Goal: Information Seeking & Learning: Learn about a topic

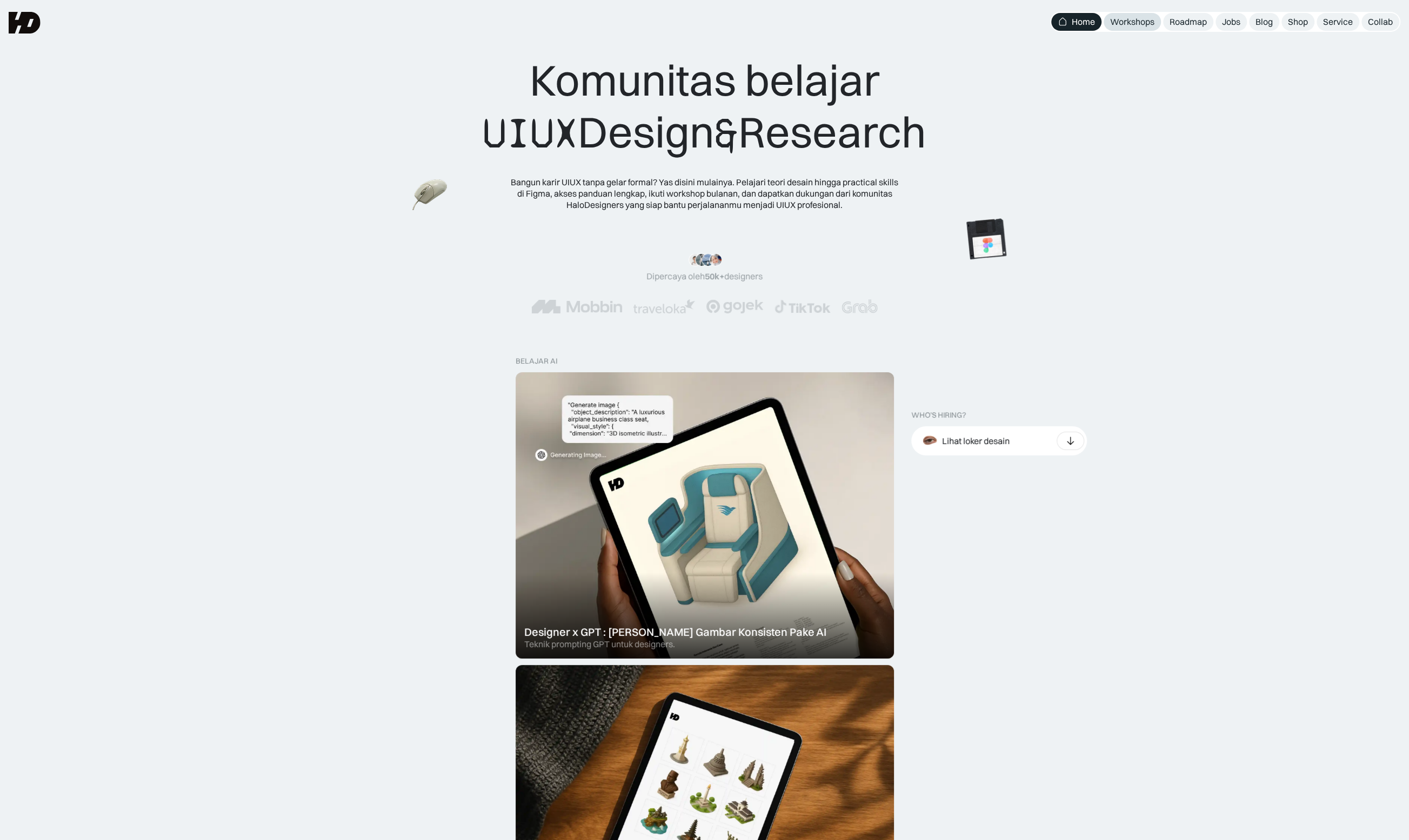
click at [1134, 29] on link "Workshops" at bounding box center [1133, 22] width 57 height 18
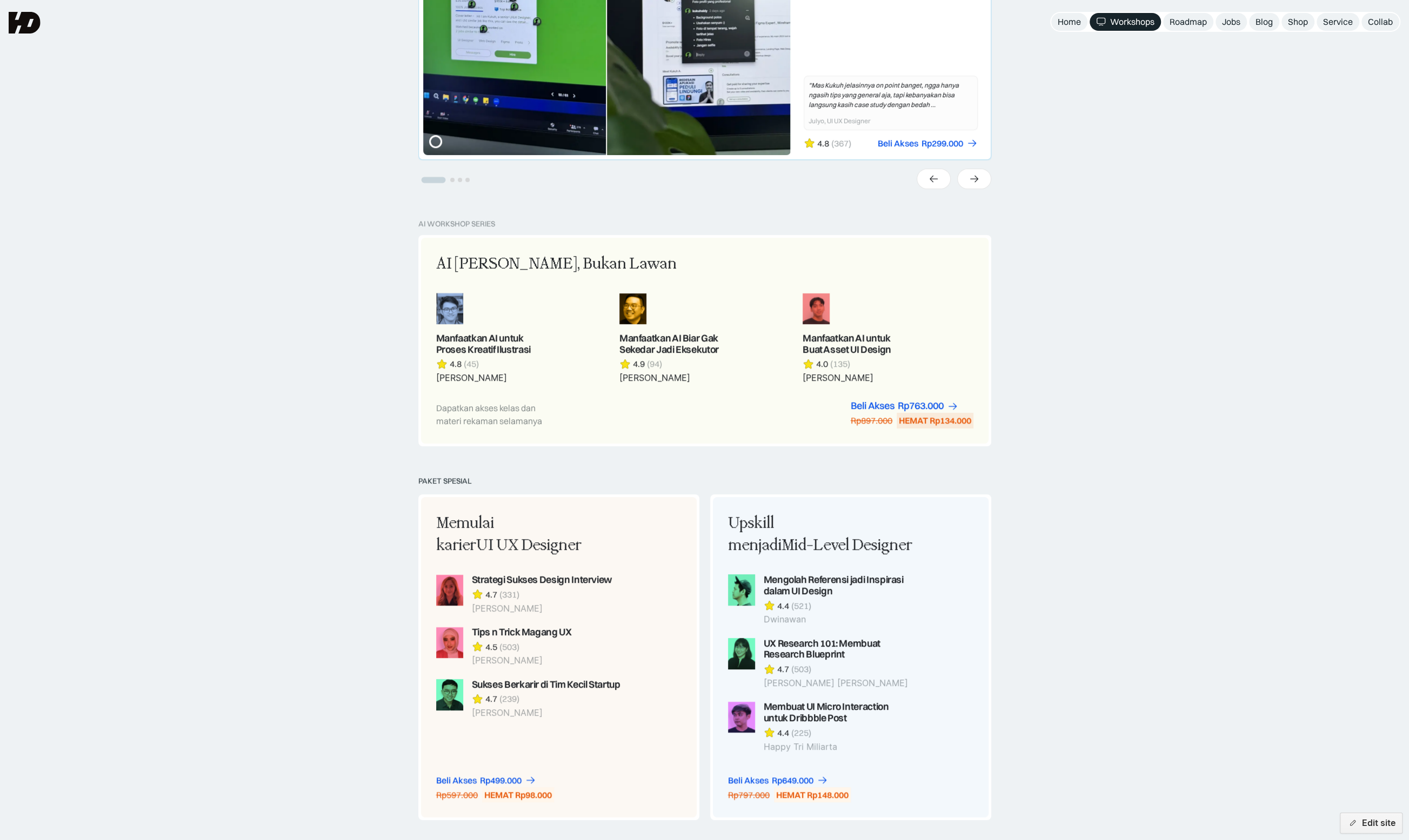
scroll to position [240, 0]
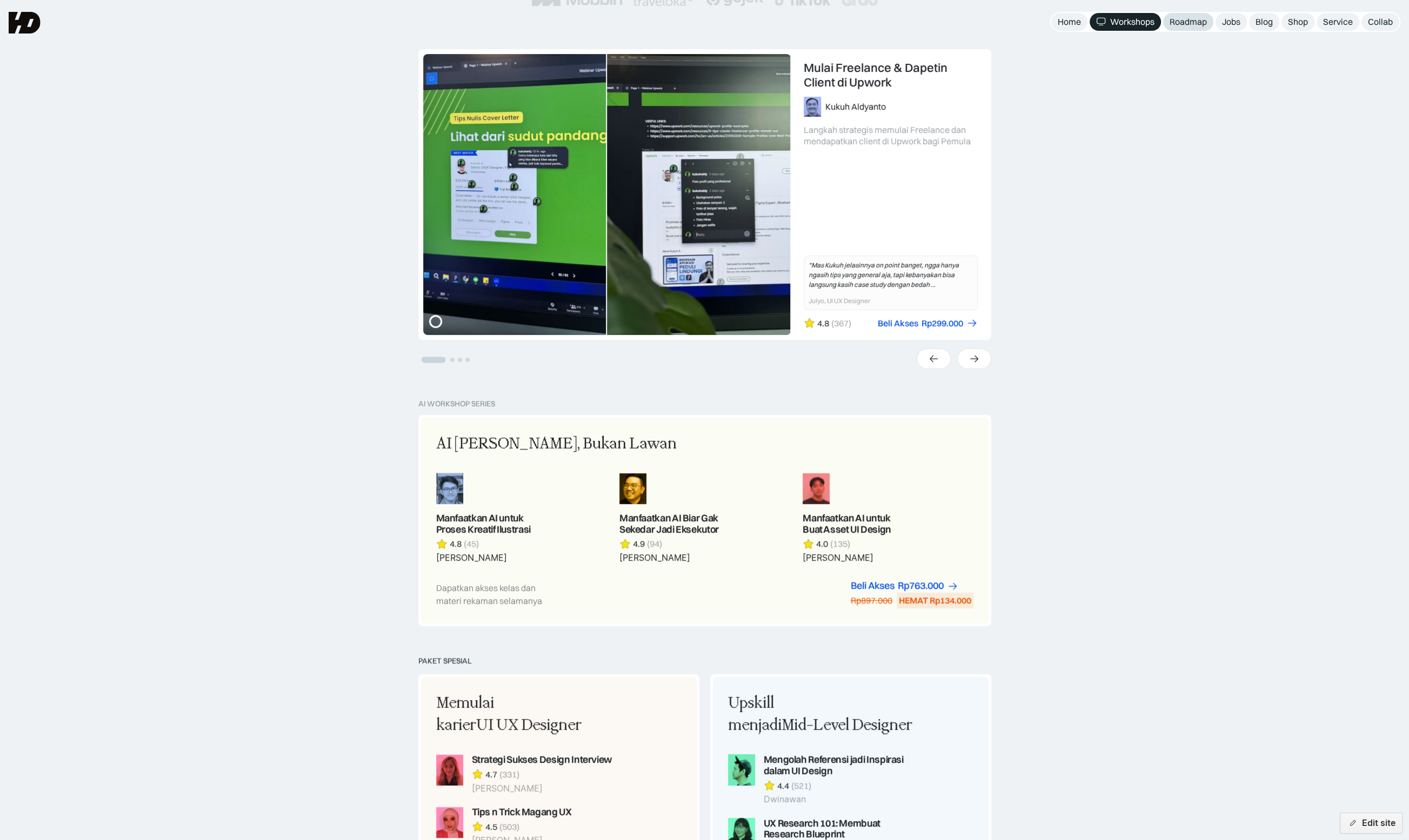
click at [1177, 15] on link "Roadmap" at bounding box center [1188, 22] width 50 height 18
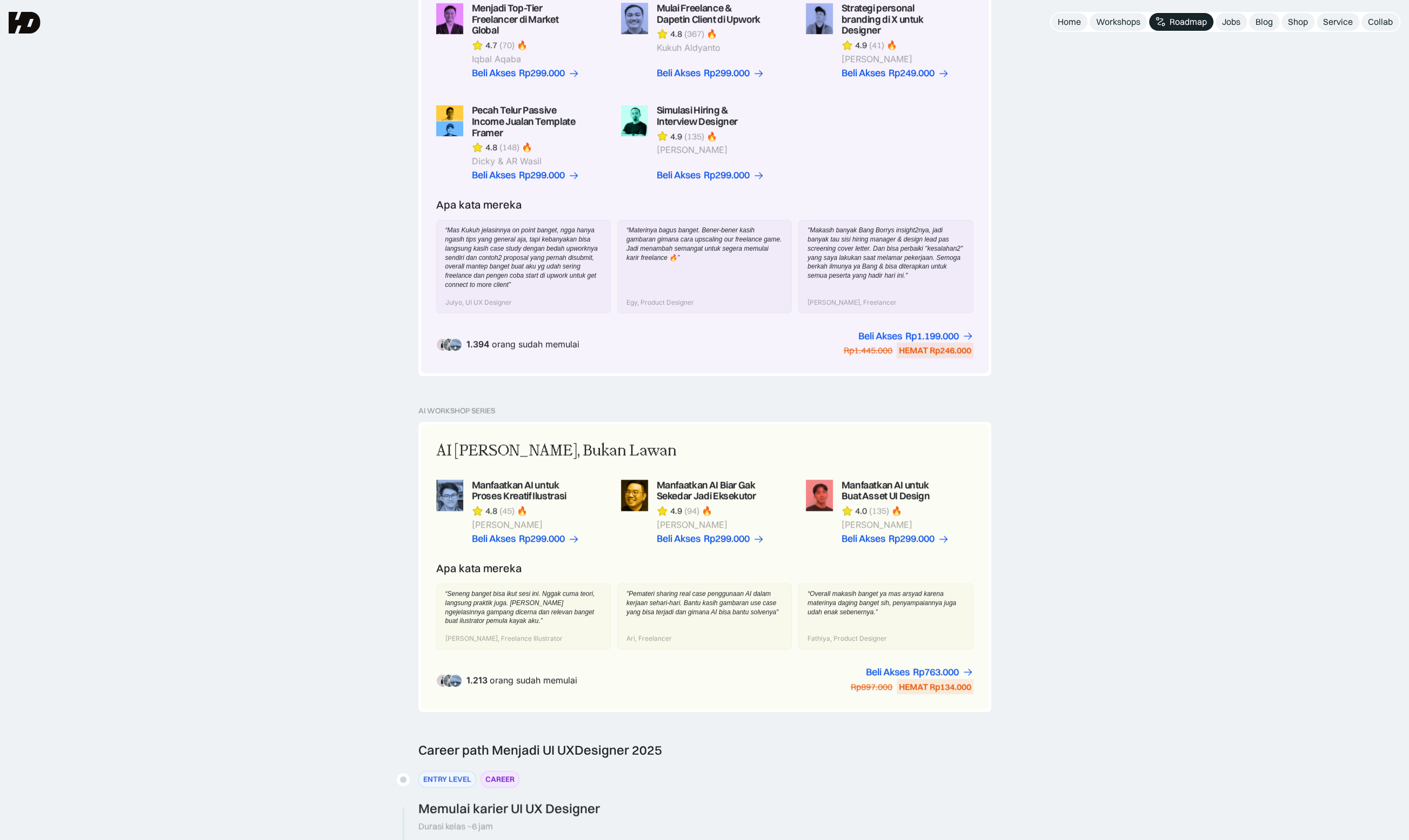
scroll to position [480, 0]
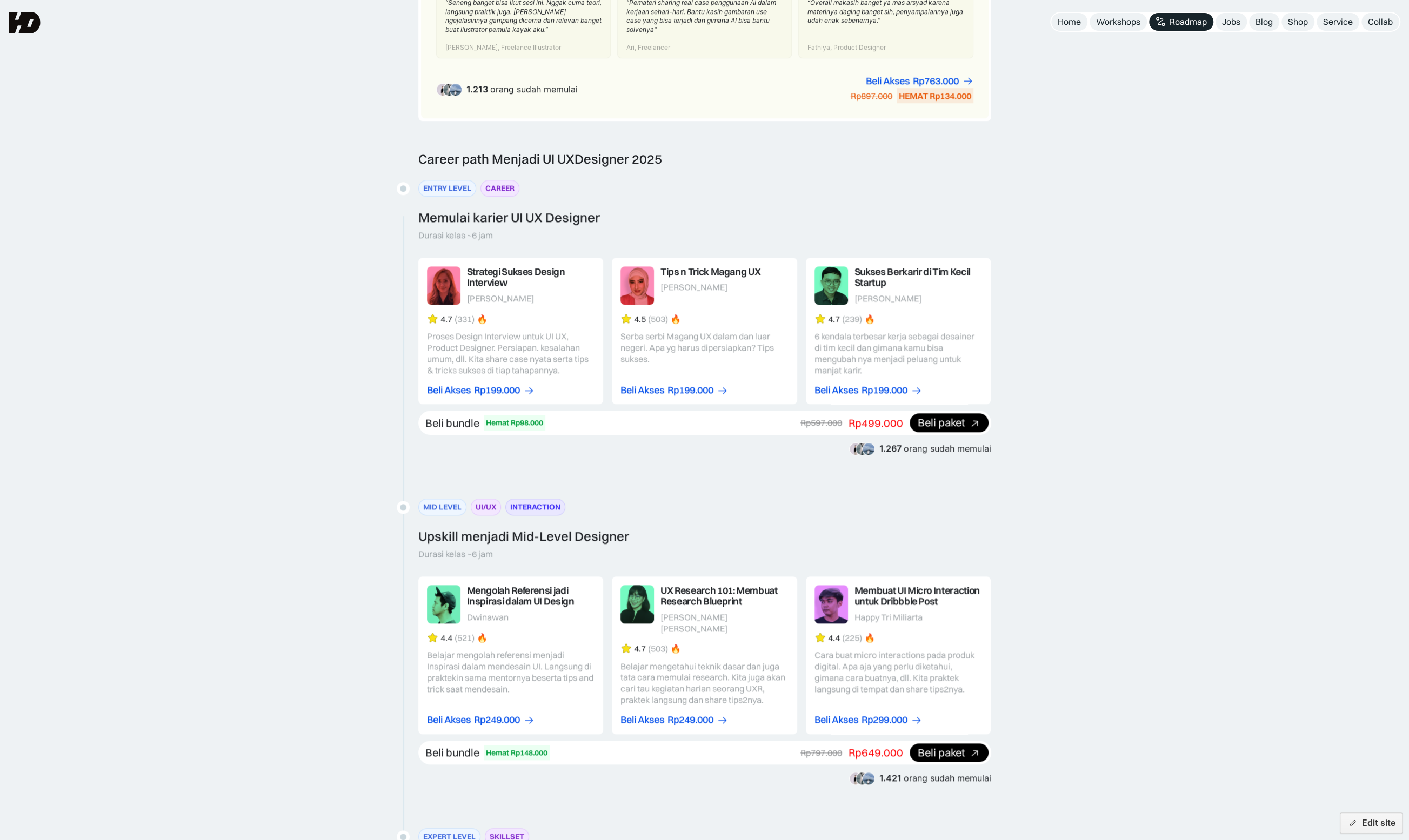
scroll to position [1321, 0]
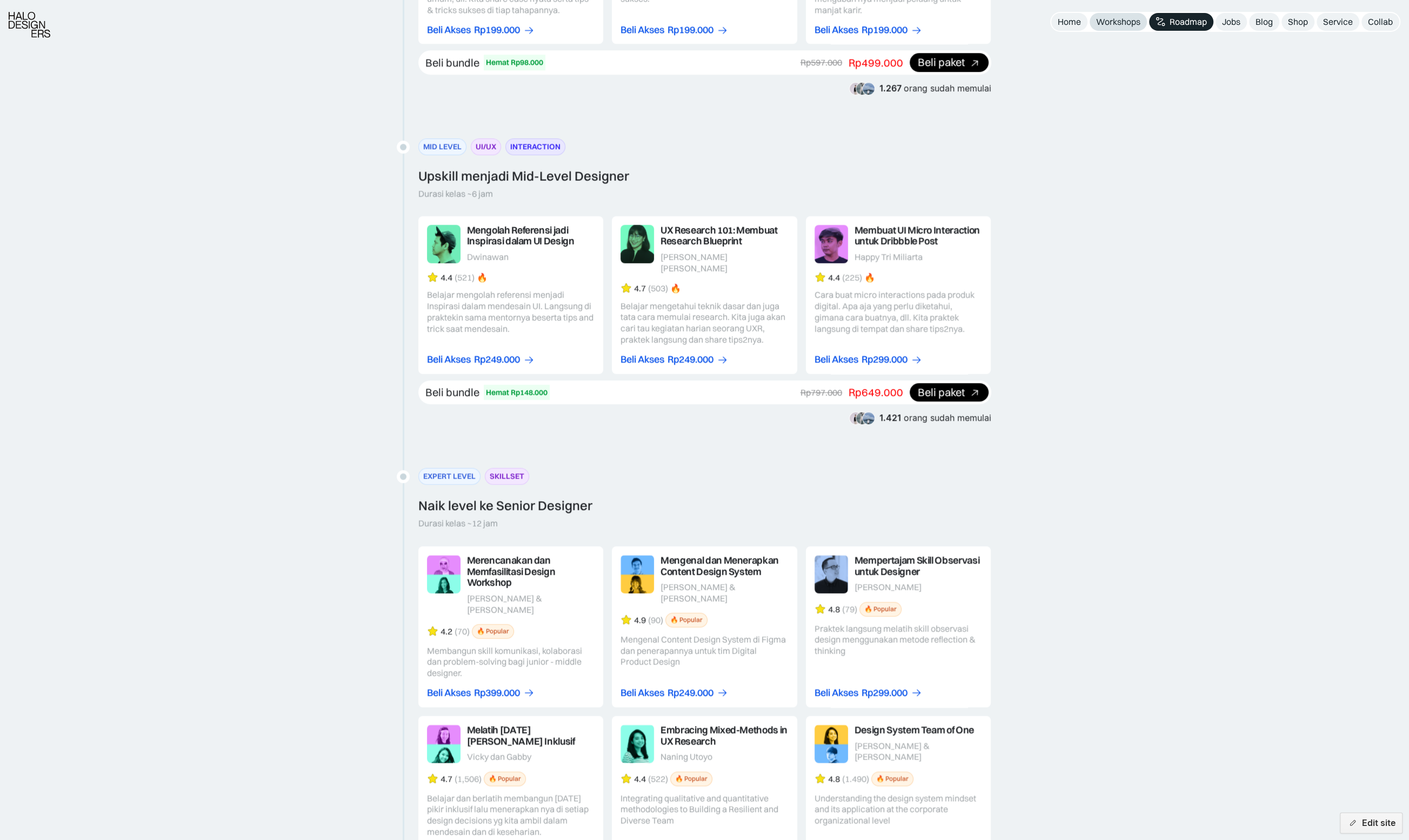
click at [1106, 23] on div "Workshops" at bounding box center [1118, 21] width 44 height 12
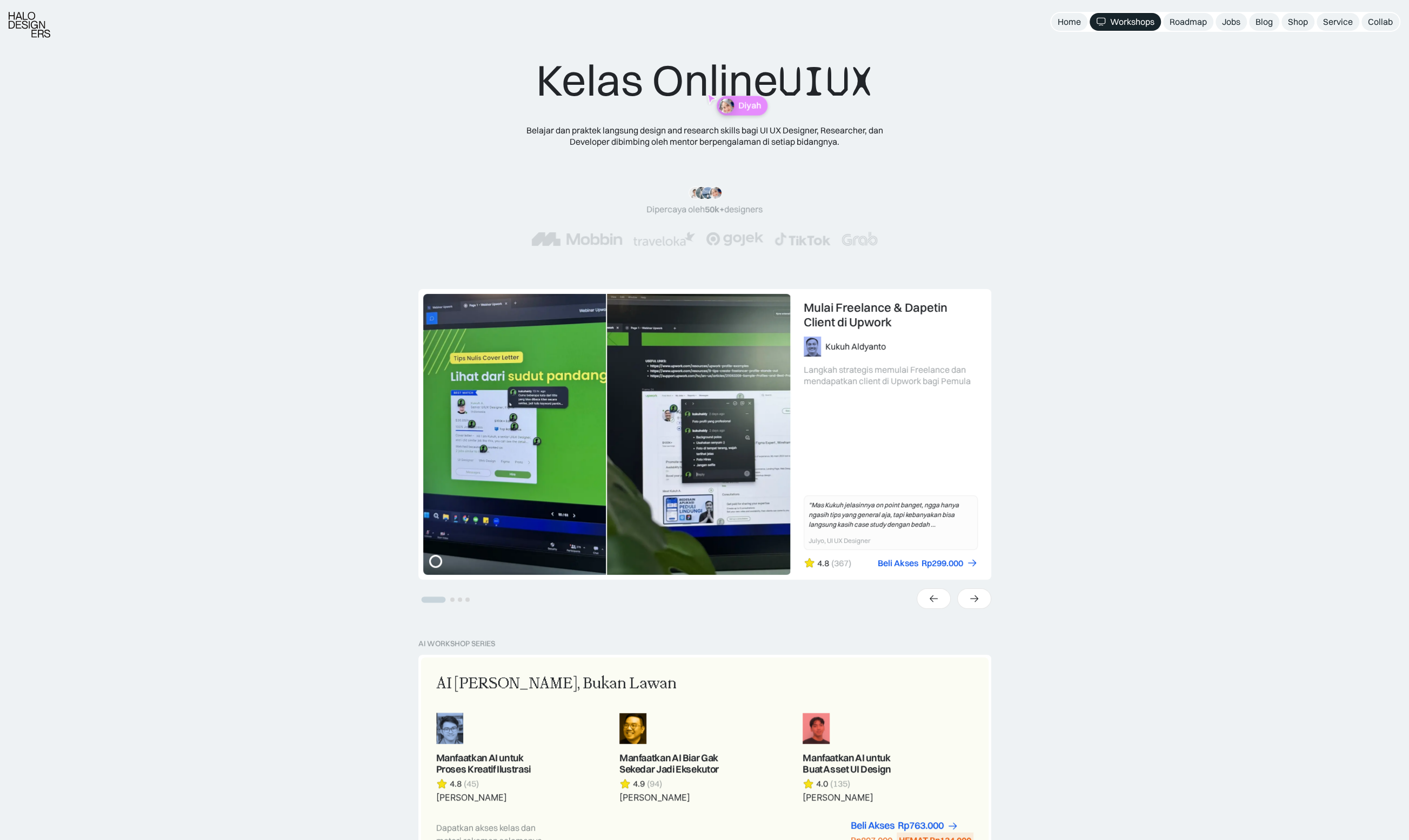
scroll to position [1200, 0]
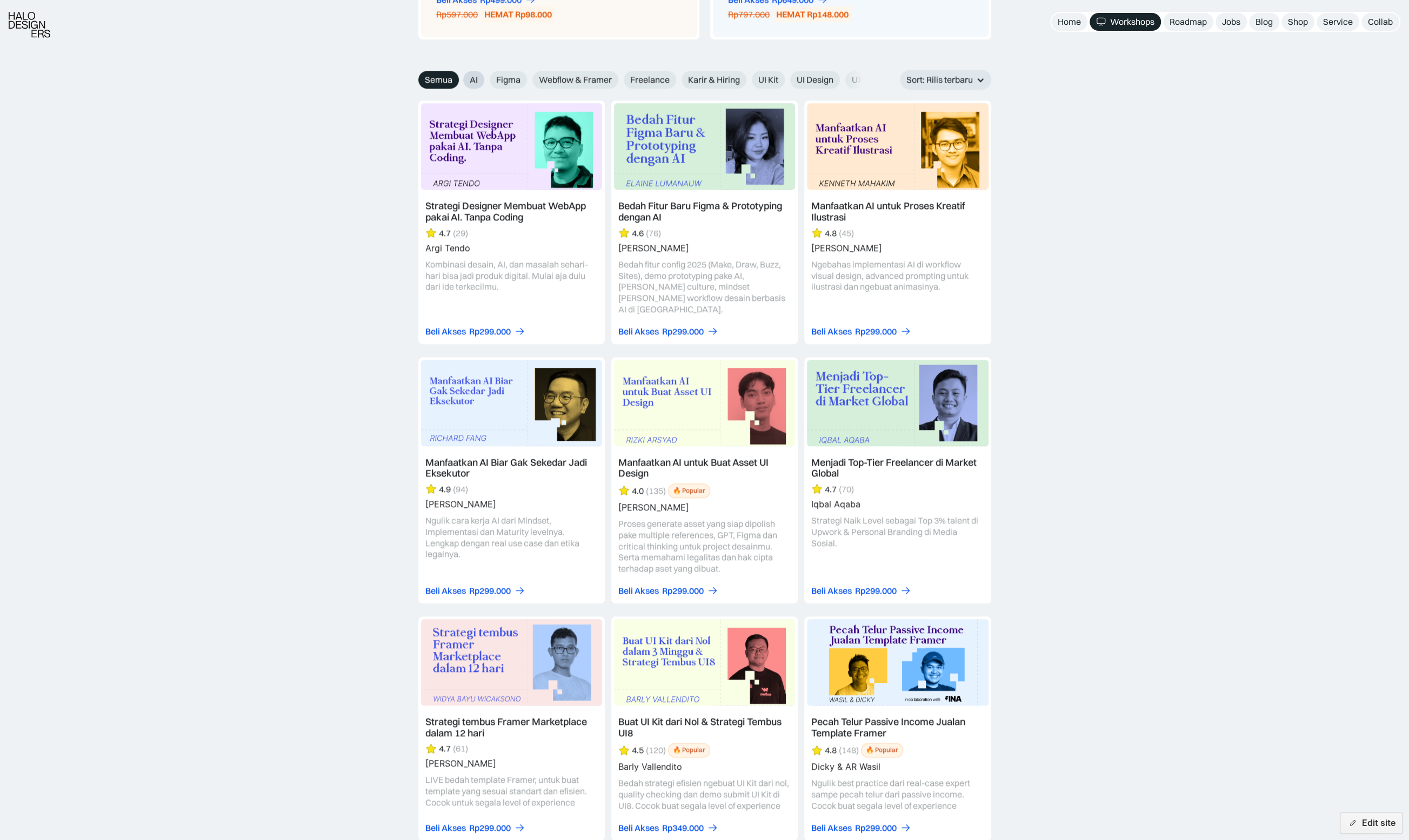
click at [475, 79] on span "AI" at bounding box center [474, 79] width 8 height 12
click at [459, 79] on input "AI" at bounding box center [456, 76] width 7 height 7
radio input "true"
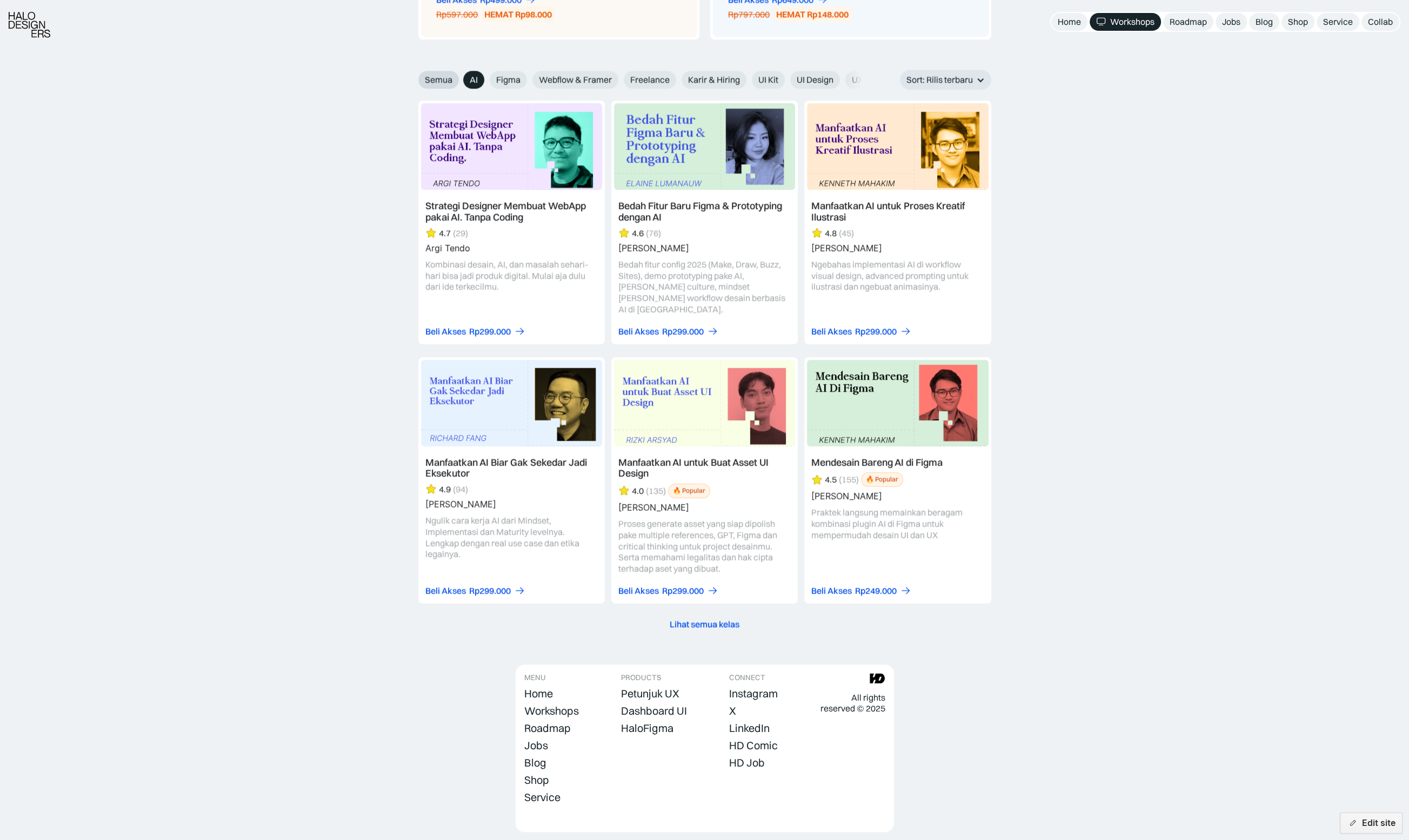
click at [451, 77] on span "Semua" at bounding box center [438, 79] width 28 height 12
click at [415, 77] on input "Semua" at bounding box center [411, 76] width 7 height 7
radio input "true"
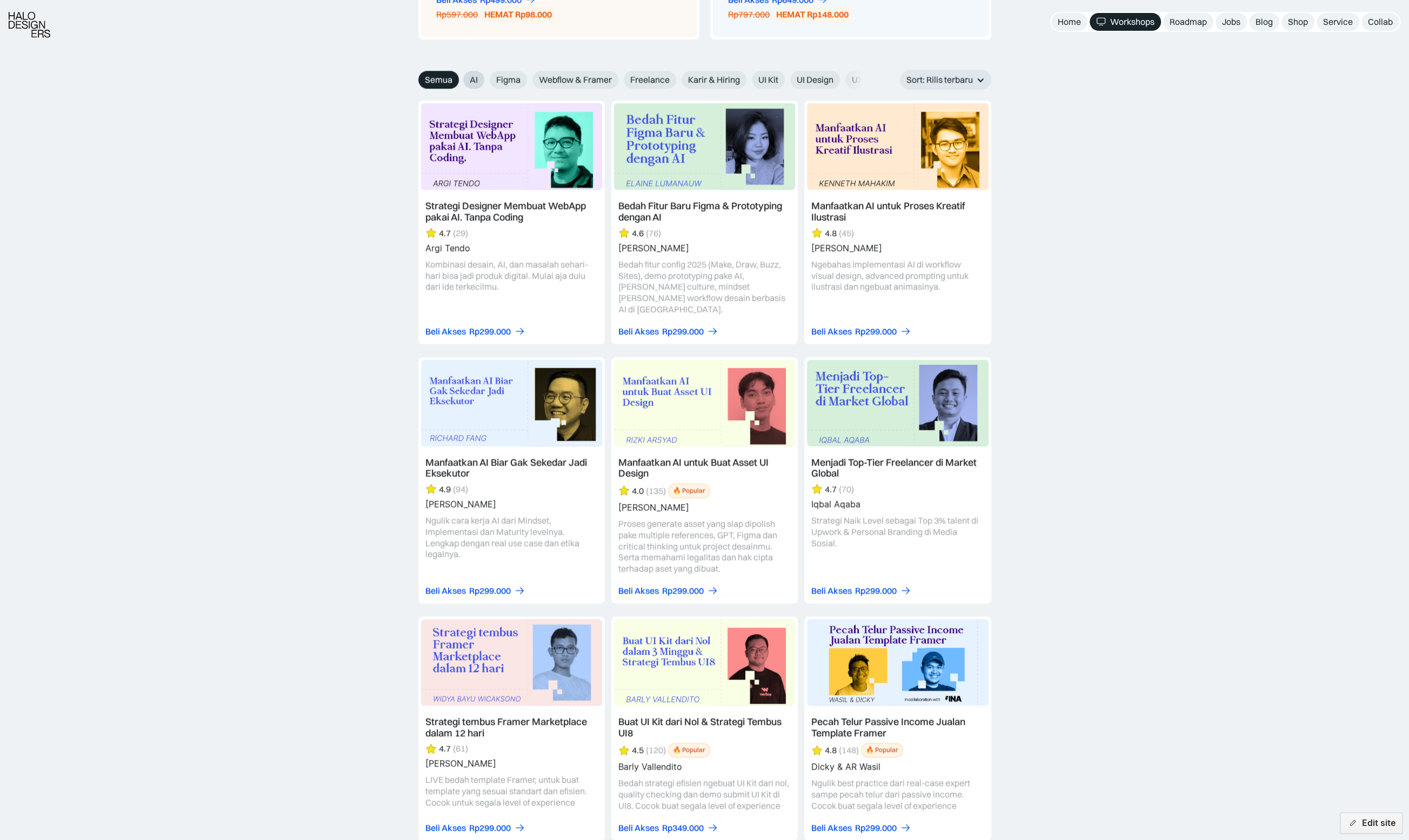
click at [472, 77] on span "AI" at bounding box center [474, 79] width 8 height 12
click at [459, 77] on input "AI" at bounding box center [456, 76] width 7 height 7
radio input "true"
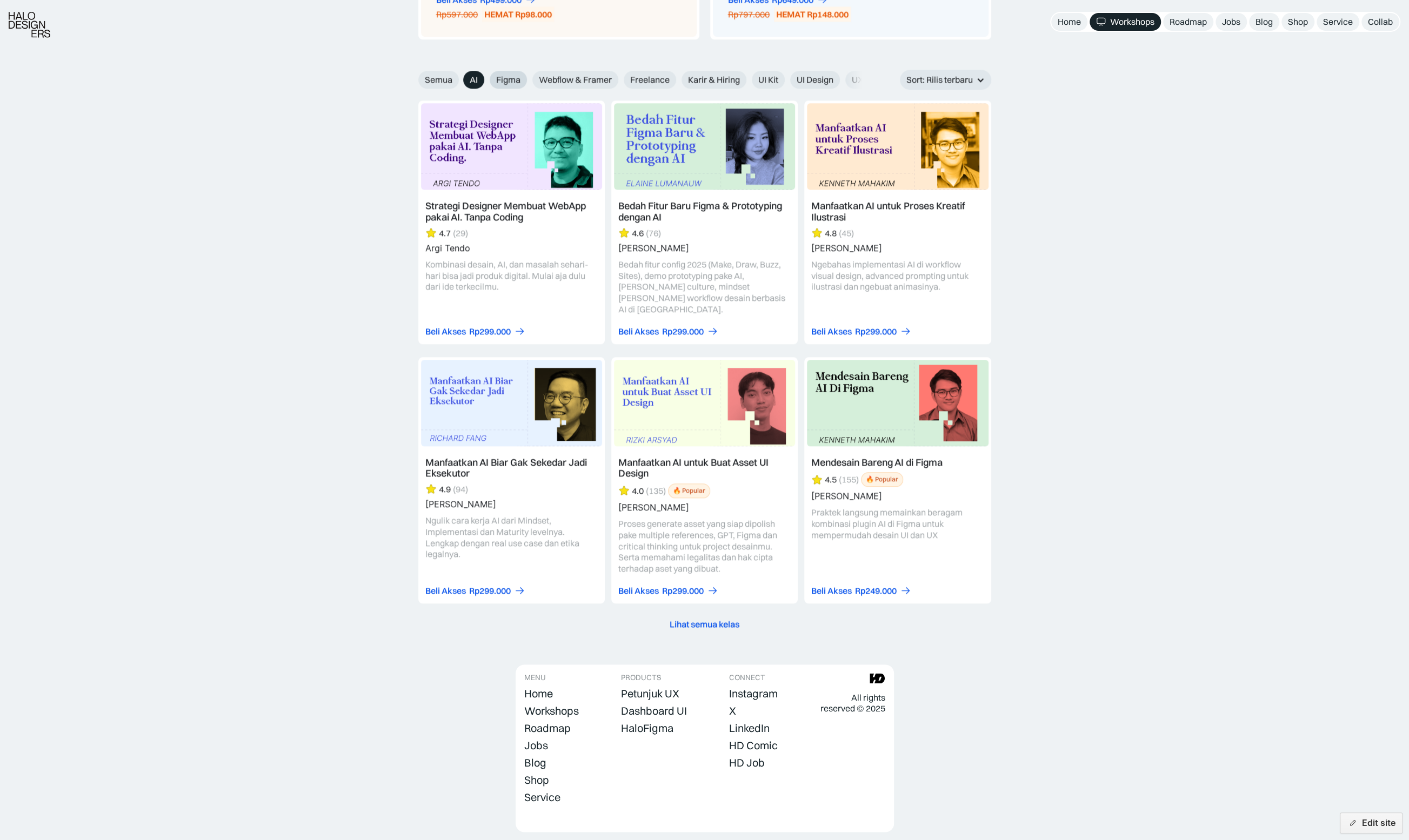
click at [499, 77] on span "Figma" at bounding box center [508, 79] width 24 height 12
click at [459, 77] on input "Figma" at bounding box center [456, 76] width 7 height 7
radio input "true"
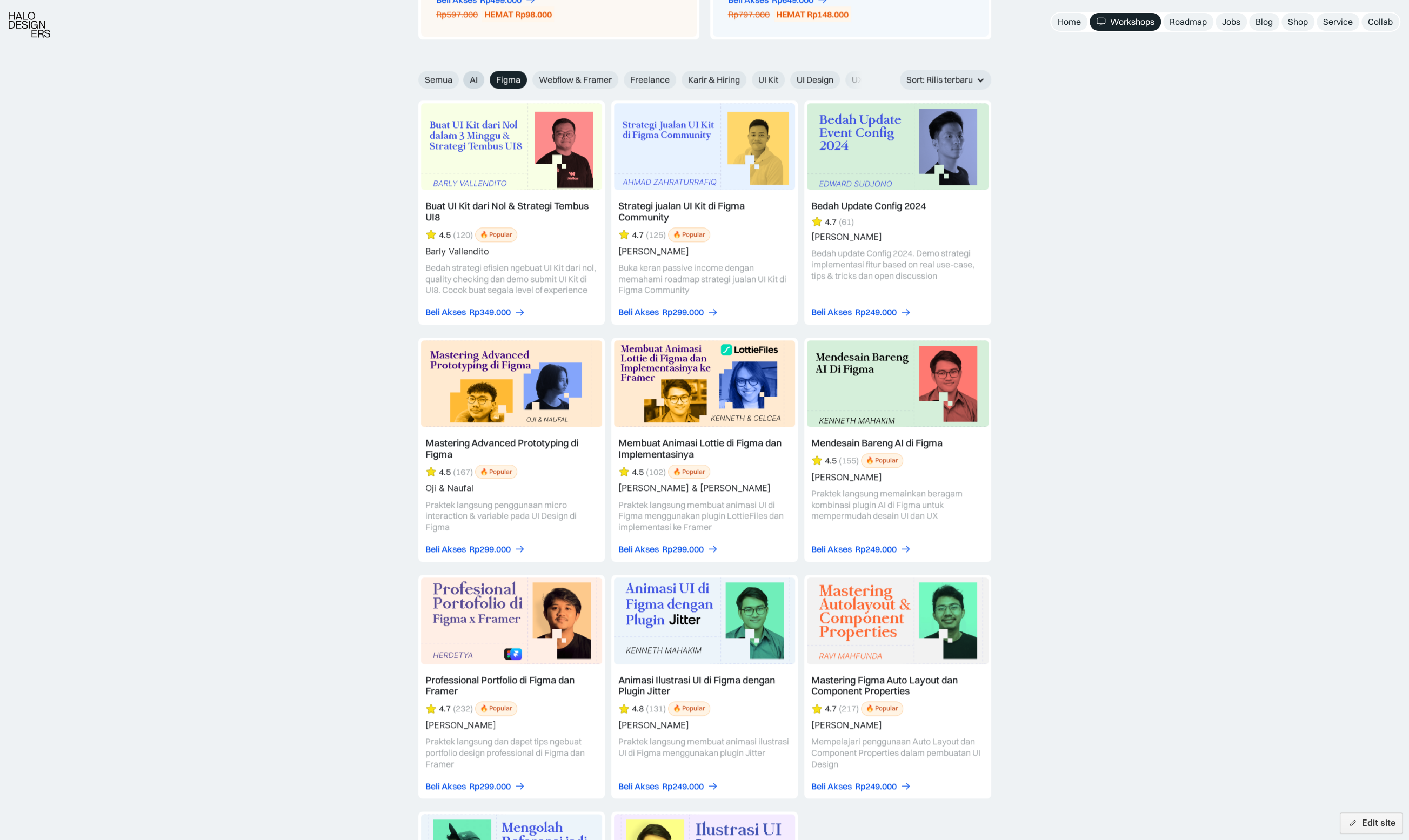
click at [468, 76] on label "AI" at bounding box center [474, 79] width 21 height 18
click at [459, 76] on input "AI" at bounding box center [456, 76] width 7 height 7
radio input "true"
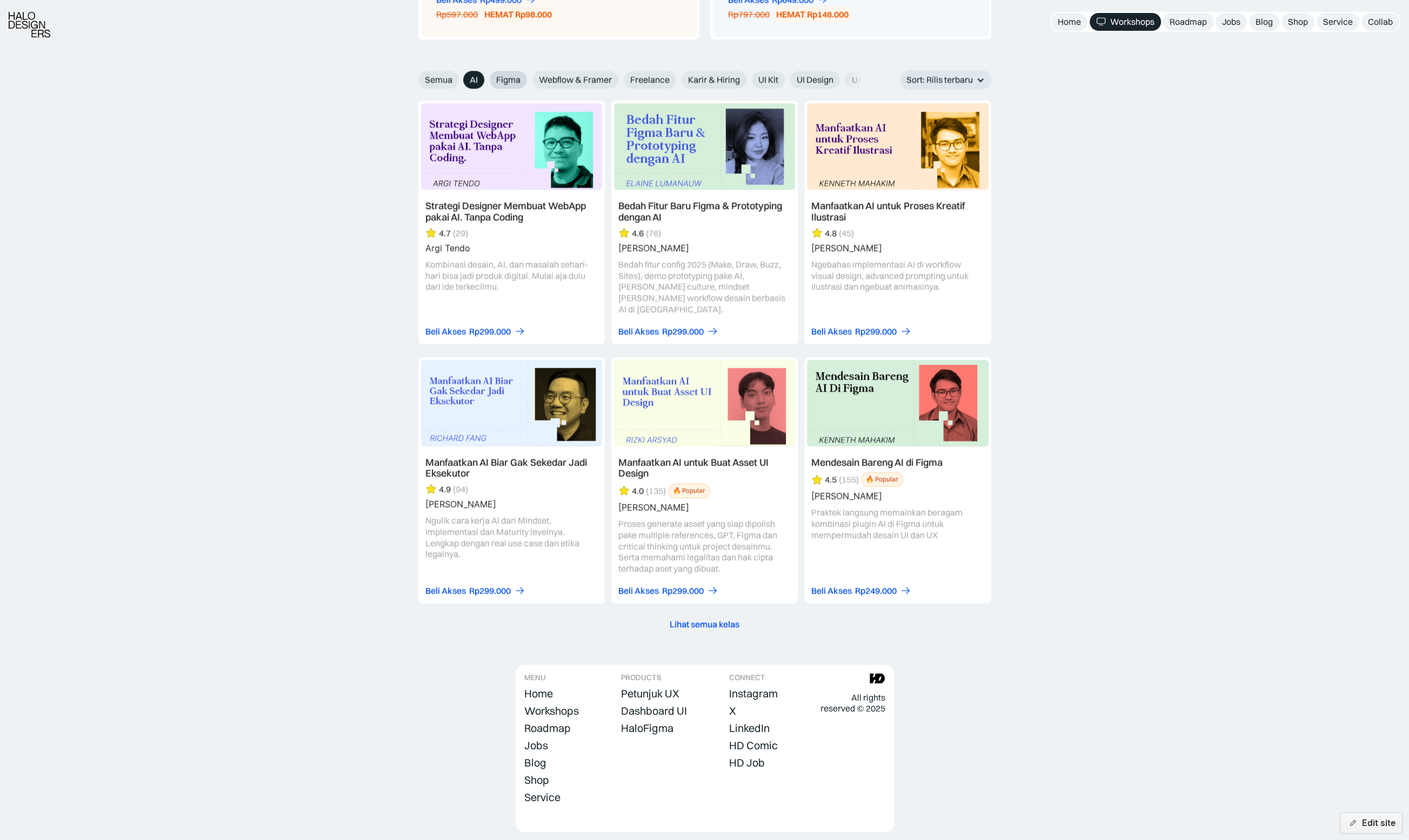
drag, startPoint x: 442, startPoint y: 76, endPoint x: 495, endPoint y: 74, distance: 53.0
click at [442, 76] on span "Semua" at bounding box center [438, 79] width 28 height 12
click at [415, 76] on input "Semua" at bounding box center [411, 76] width 7 height 7
radio input "true"
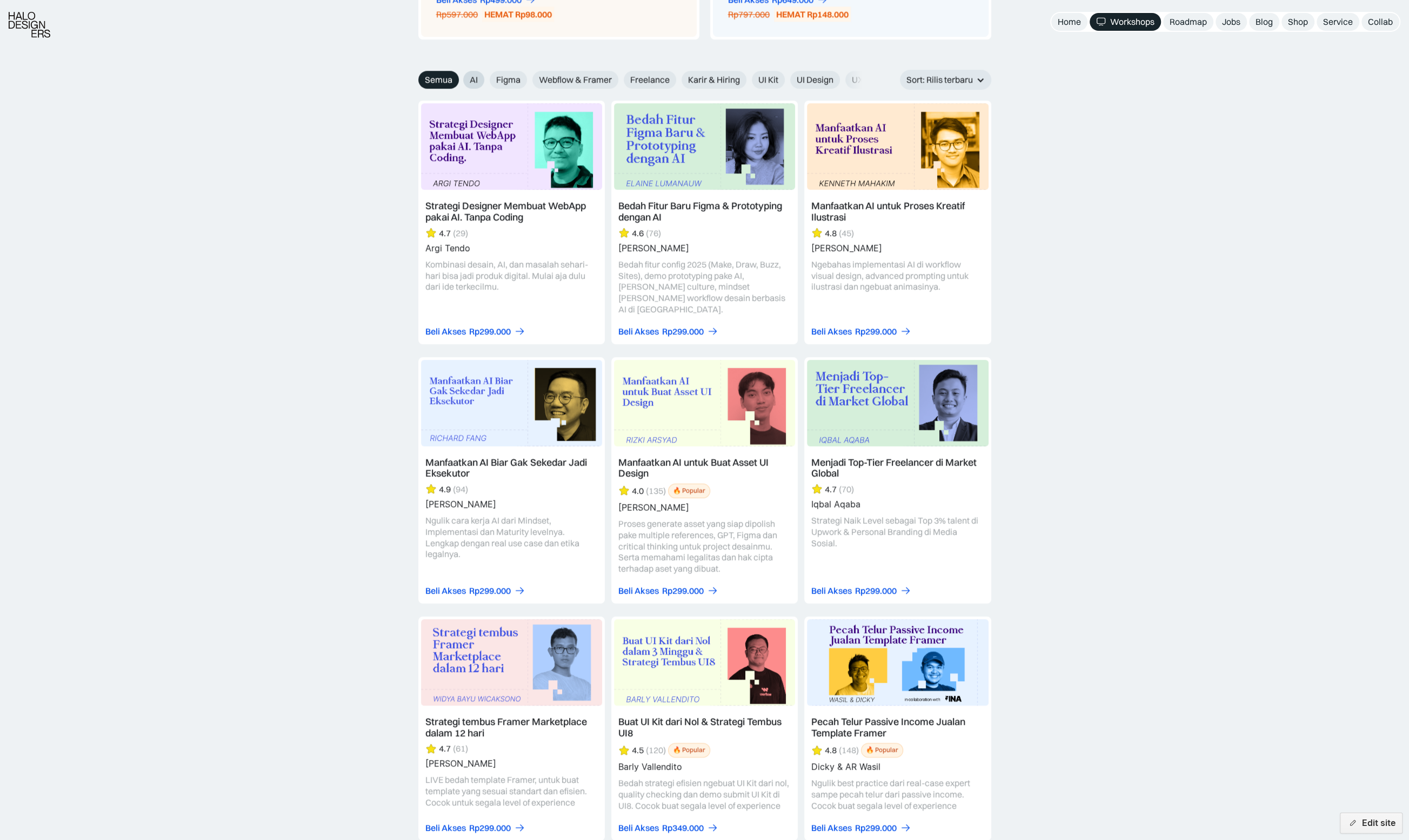
click at [478, 76] on label "AI" at bounding box center [474, 79] width 21 height 18
click at [459, 76] on input "AI" at bounding box center [456, 76] width 7 height 7
radio input "true"
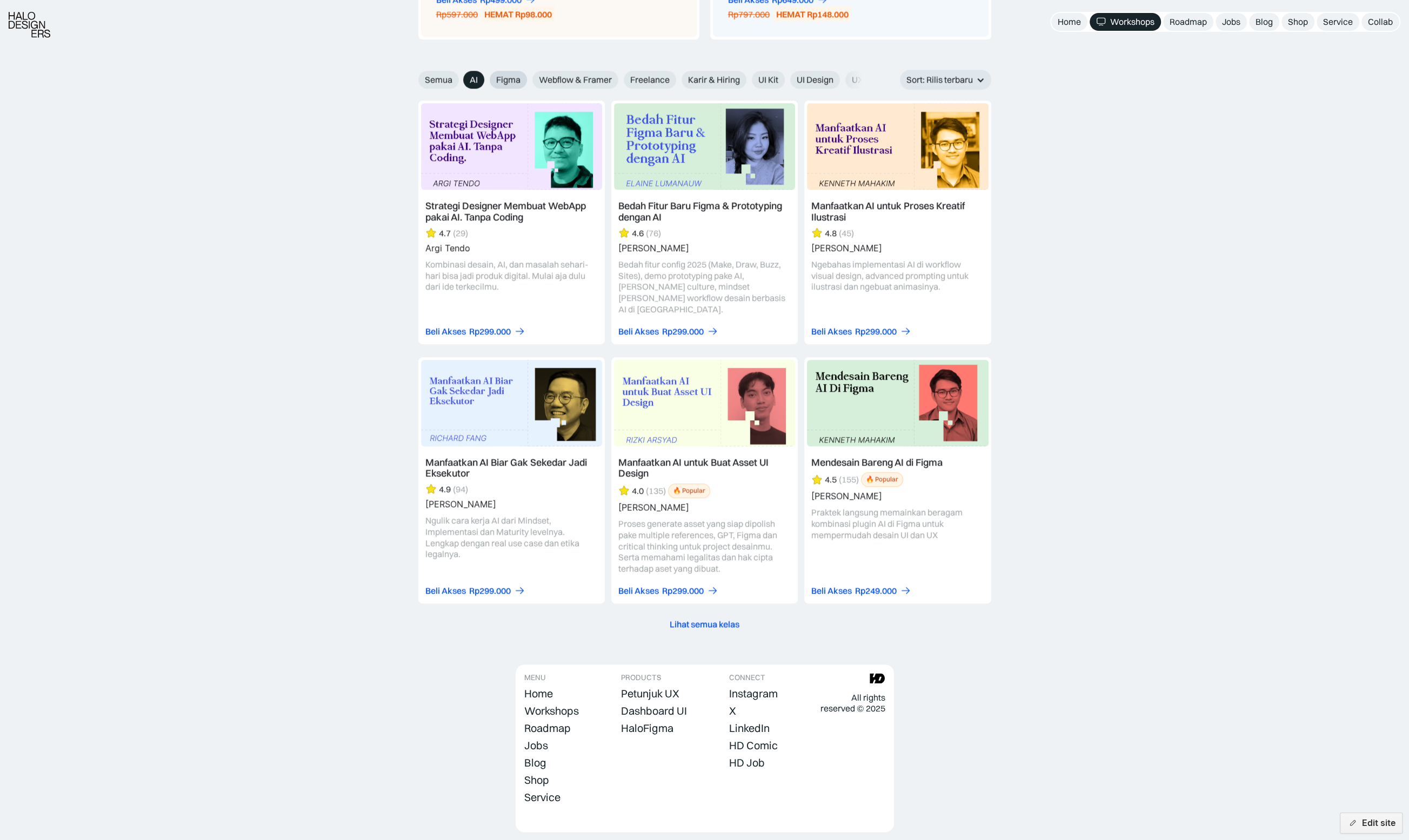
click at [500, 76] on span "Figma" at bounding box center [508, 79] width 24 height 12
click at [459, 76] on input "Figma" at bounding box center [456, 76] width 7 height 7
radio input "true"
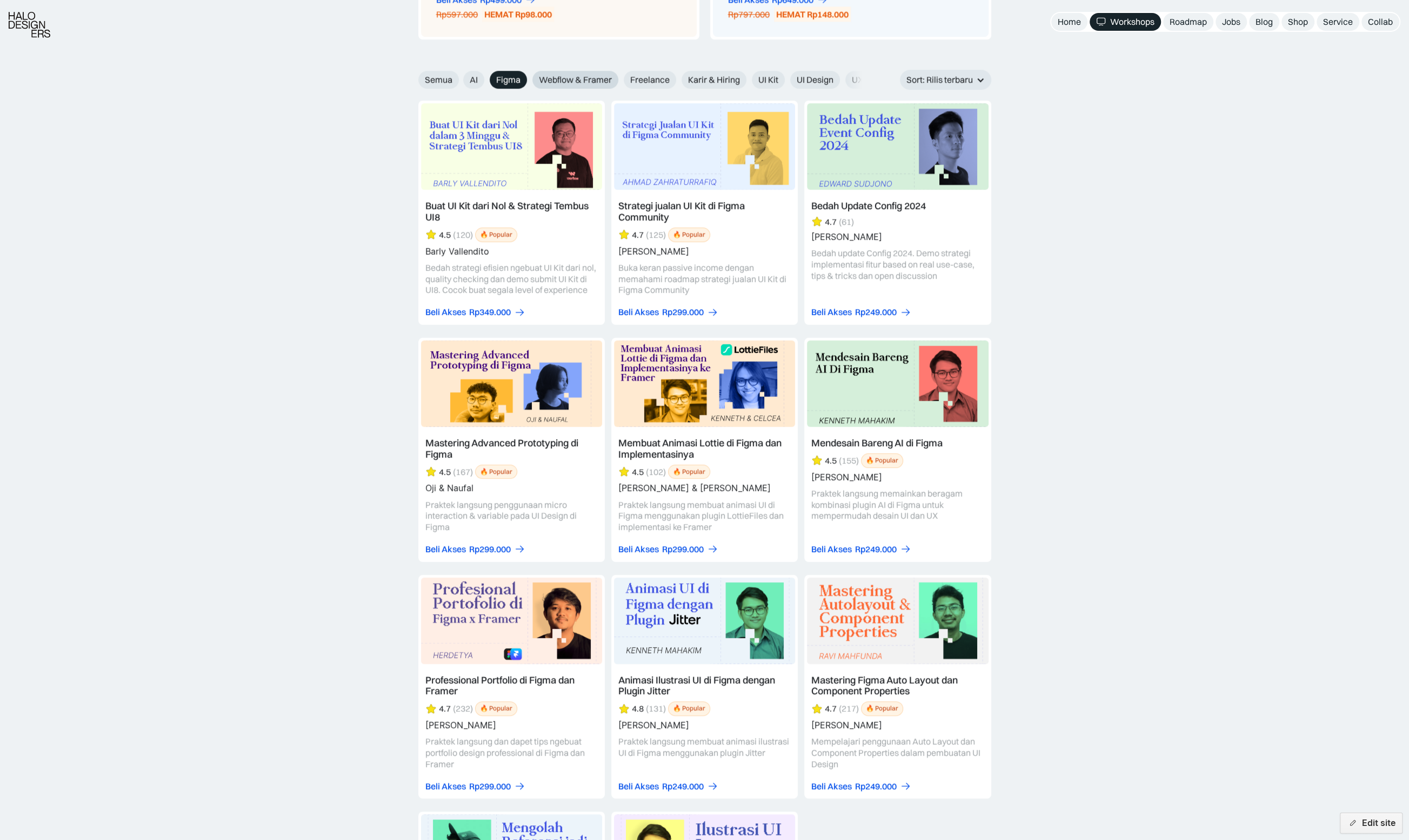
click at [550, 78] on span "Webflow & Framer" at bounding box center [575, 79] width 73 height 12
click at [459, 78] on input "Webflow & Framer" at bounding box center [456, 76] width 7 height 7
radio input "true"
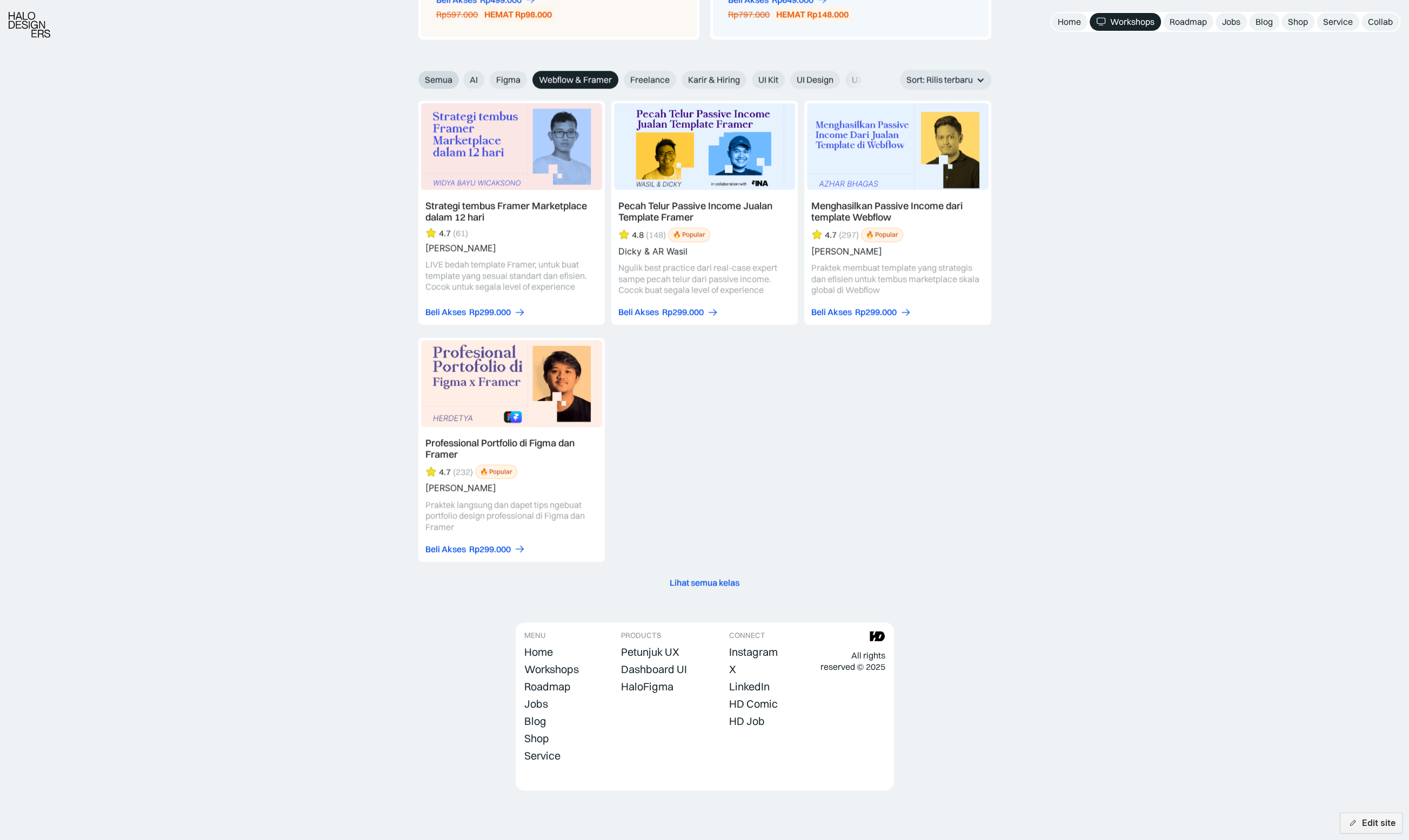
click at [441, 80] on span "Semua" at bounding box center [438, 79] width 28 height 12
click at [415, 79] on input "Semua" at bounding box center [411, 76] width 7 height 7
radio input "true"
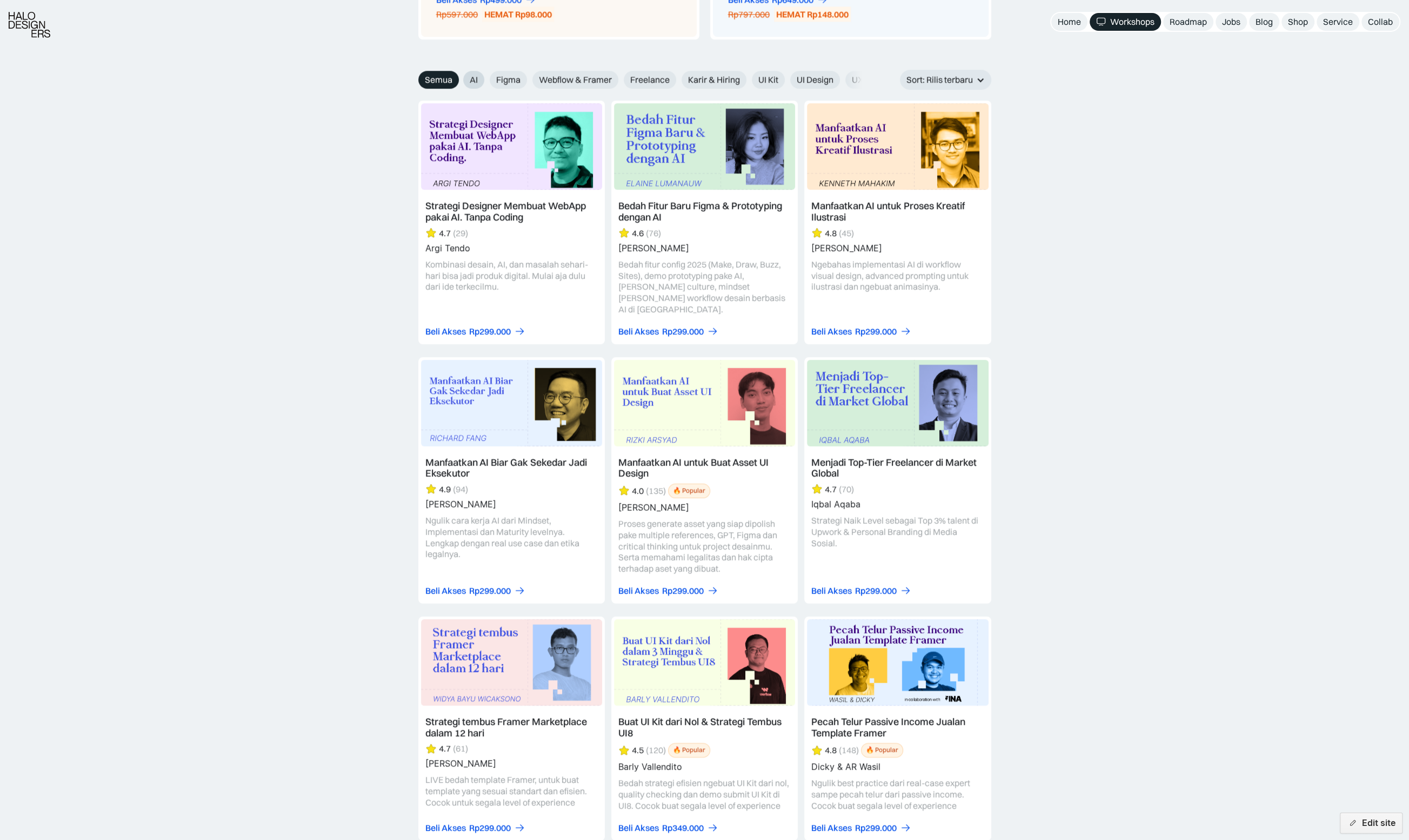
click at [470, 77] on span "AI" at bounding box center [474, 79] width 8 height 12
click at [459, 77] on input "AI" at bounding box center [456, 76] width 7 height 7
radio input "true"
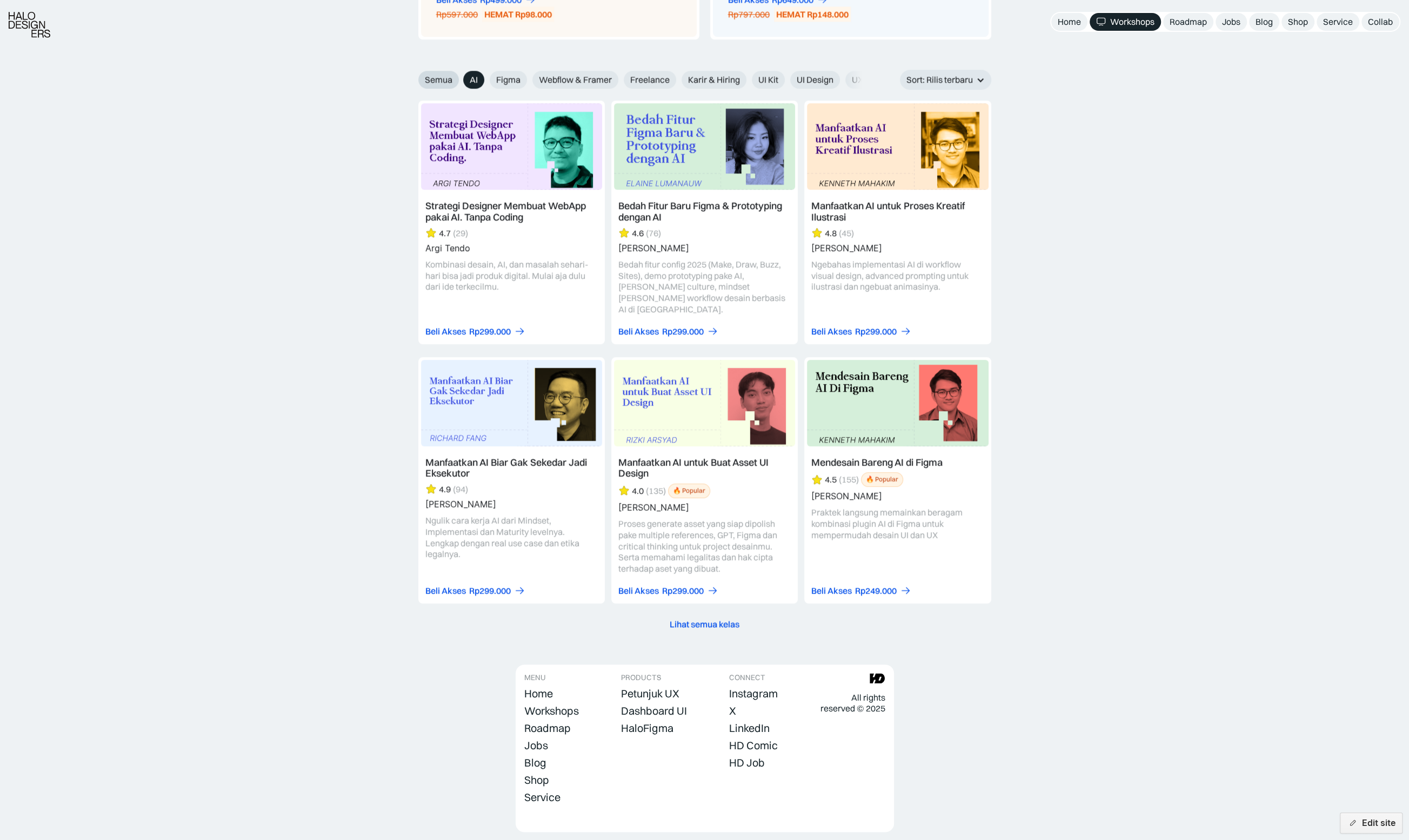
click at [449, 76] on span "Semua" at bounding box center [438, 79] width 28 height 12
click at [415, 76] on input "Semua" at bounding box center [411, 76] width 7 height 7
radio input "true"
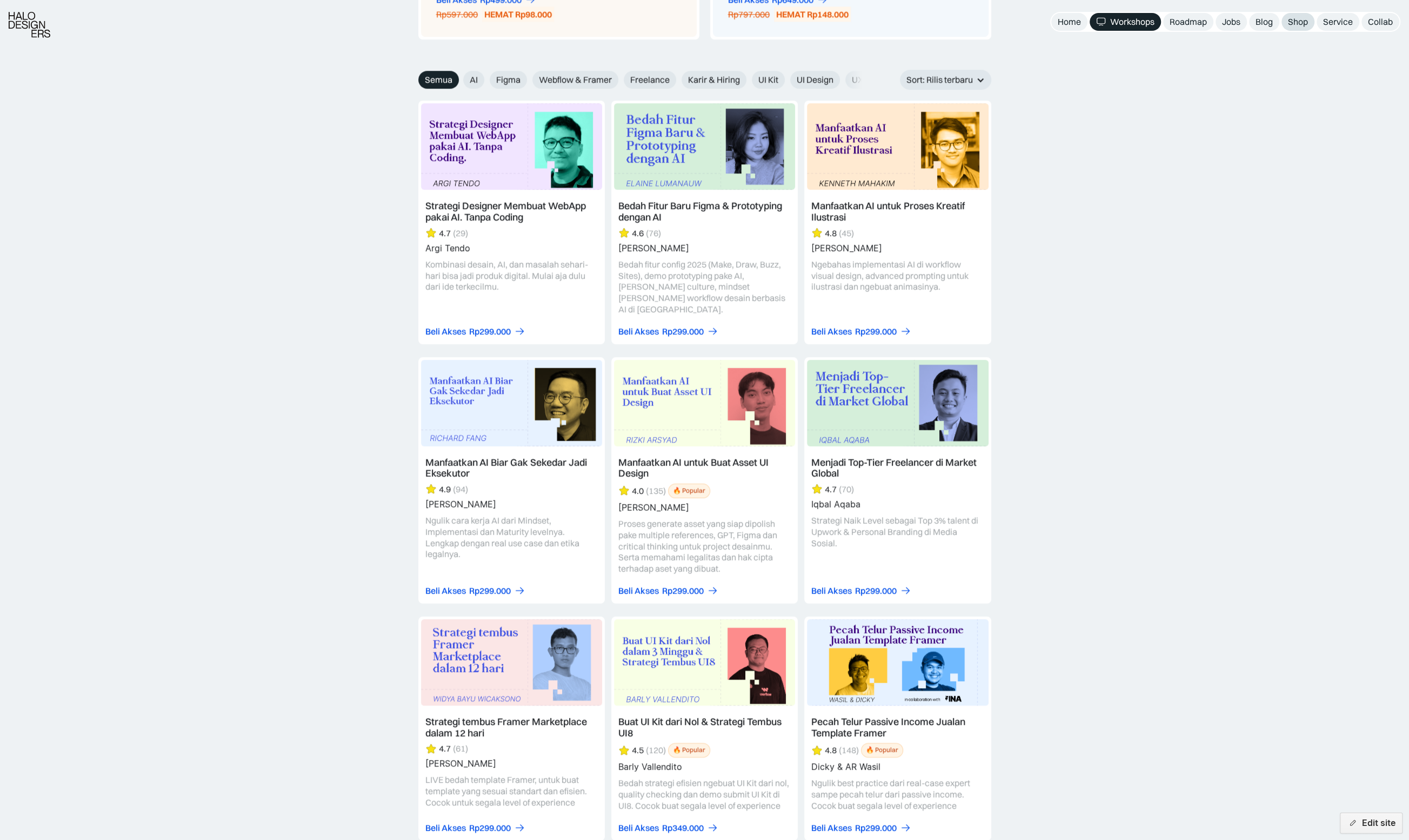
click at [1304, 20] on div "Shop" at bounding box center [1298, 21] width 20 height 12
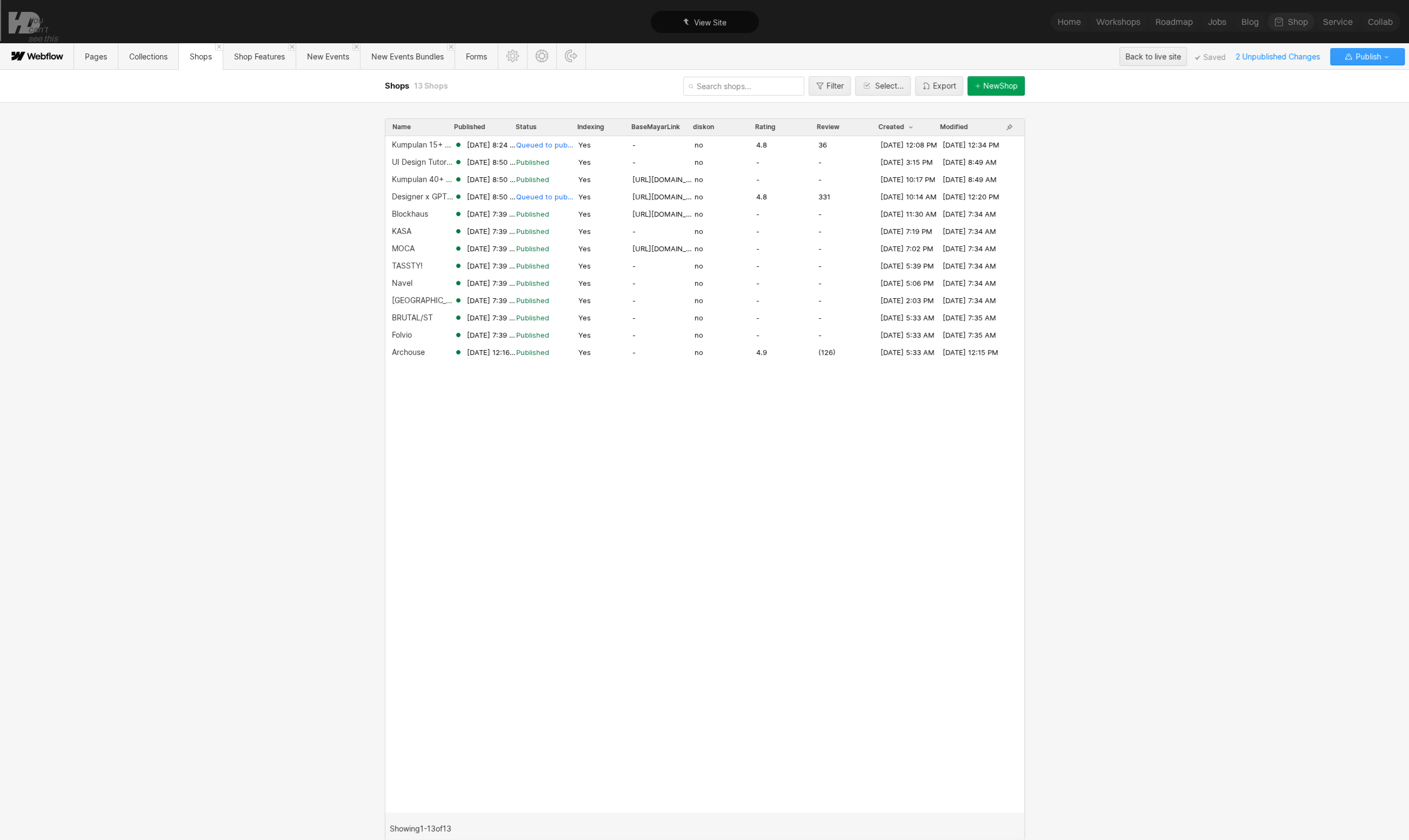
click at [1344, 57] on icon "button" at bounding box center [1349, 57] width 9 height 9
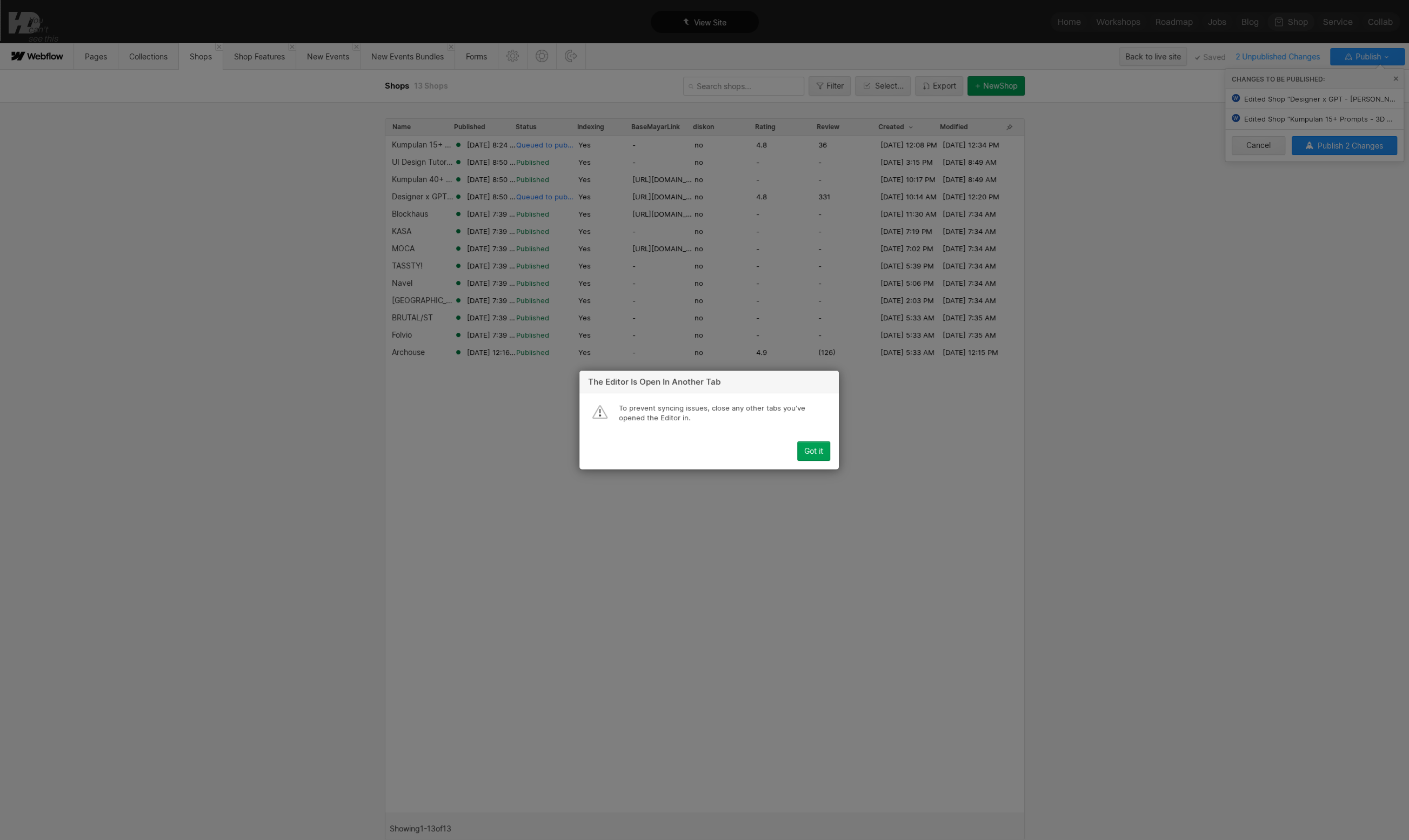
click at [810, 451] on div "Got it" at bounding box center [813, 451] width 19 height 9
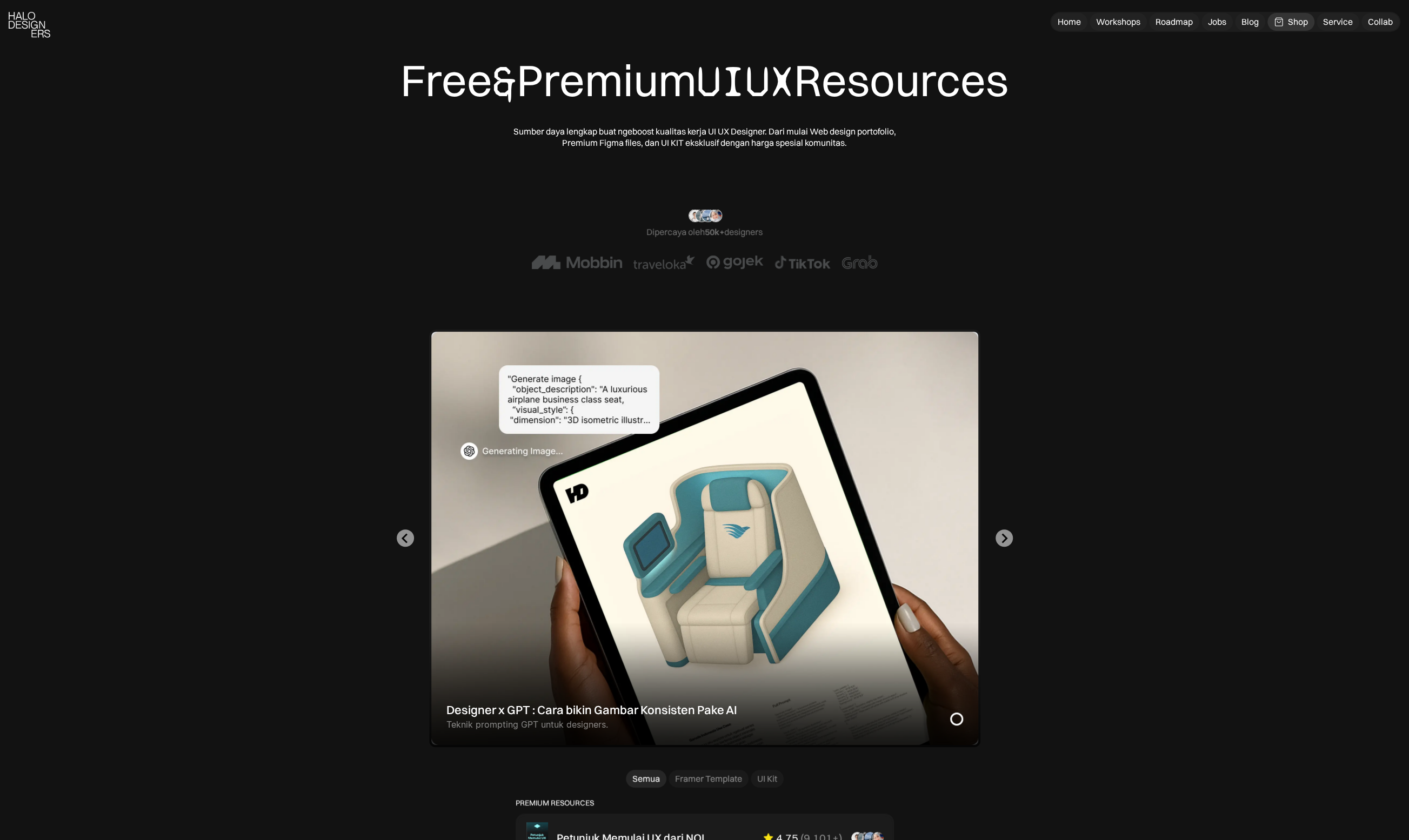
scroll to position [660, 0]
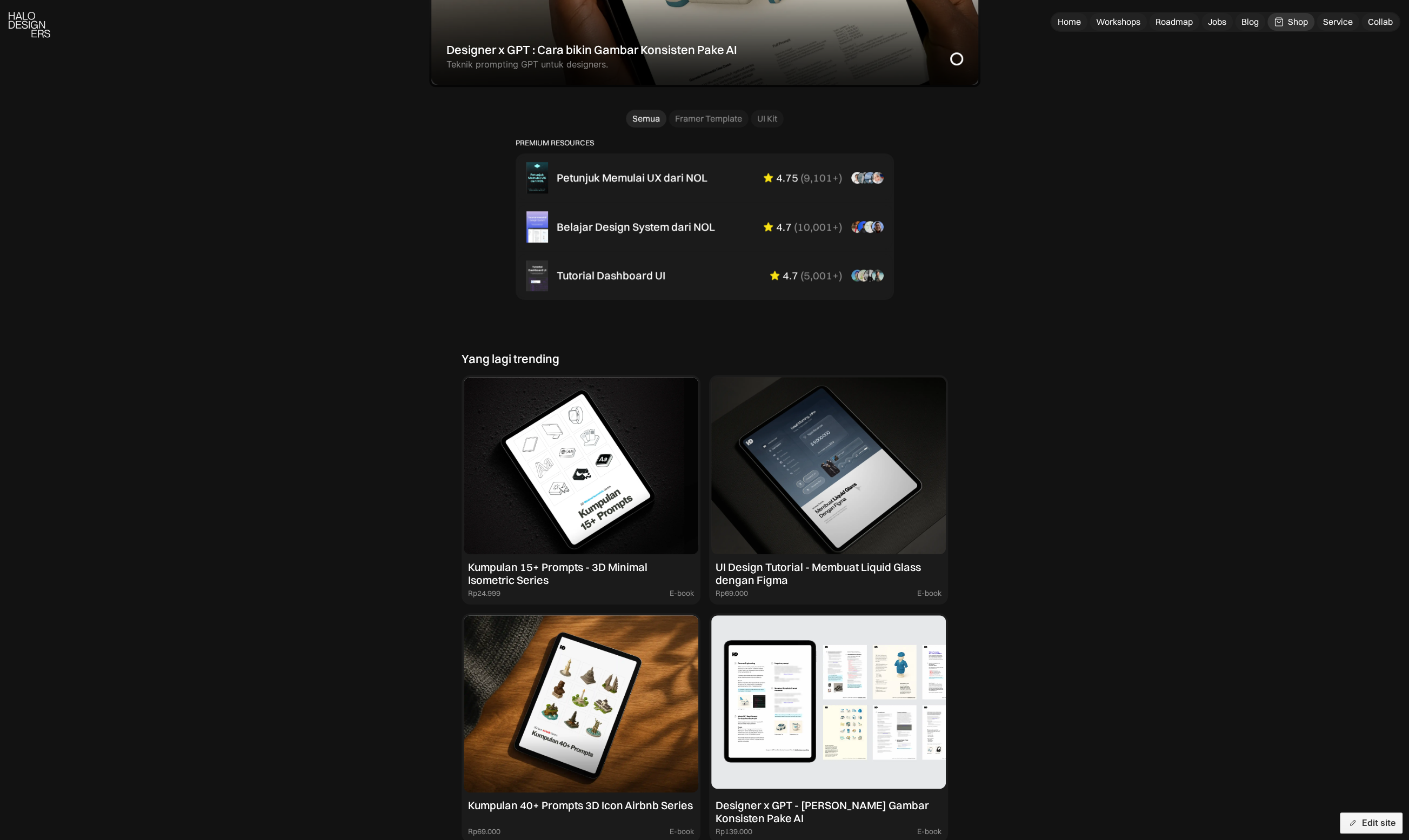
click at [819, 678] on img at bounding box center [828, 703] width 234 height 177
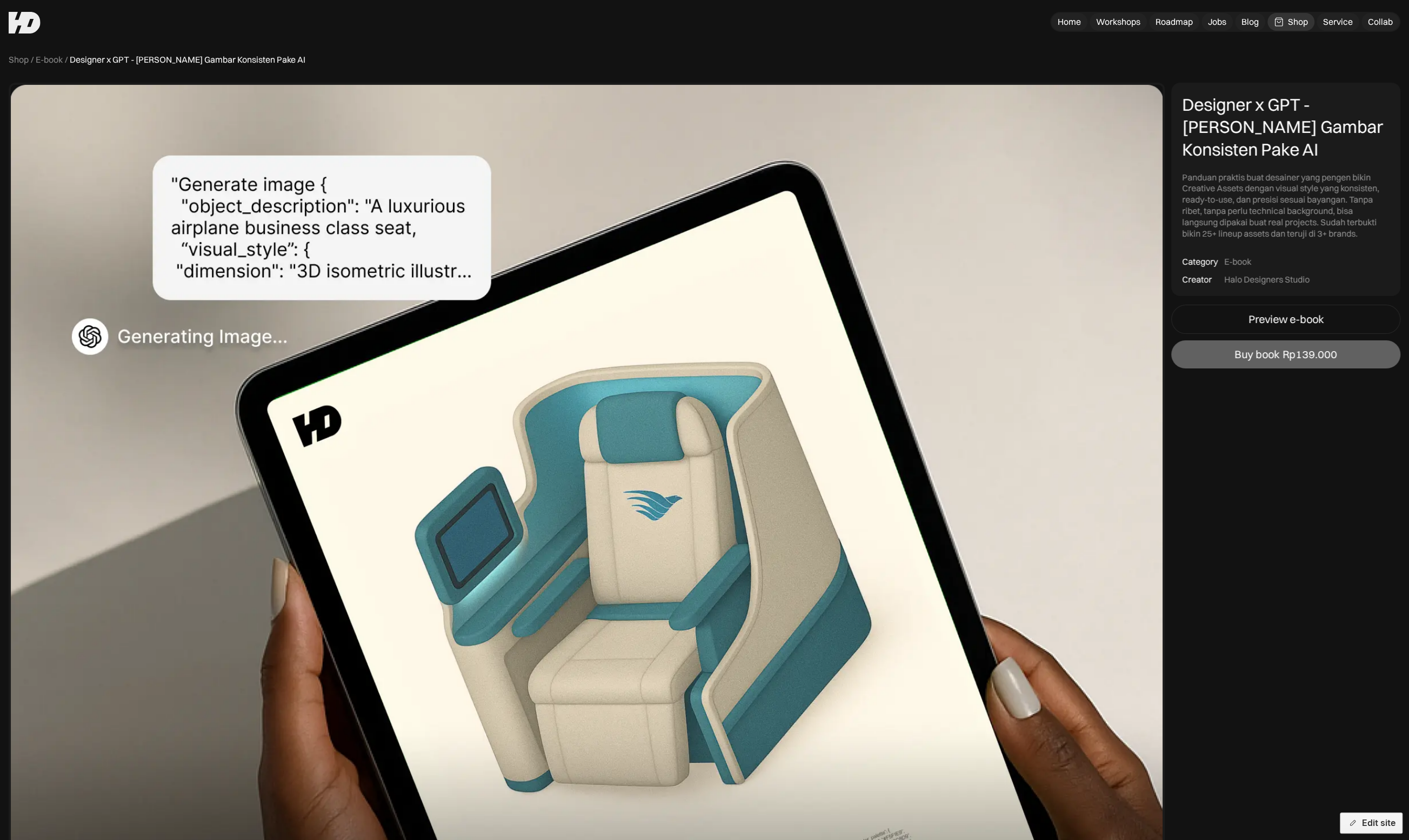
click at [1378, 827] on button "Edit site" at bounding box center [1372, 823] width 63 height 21
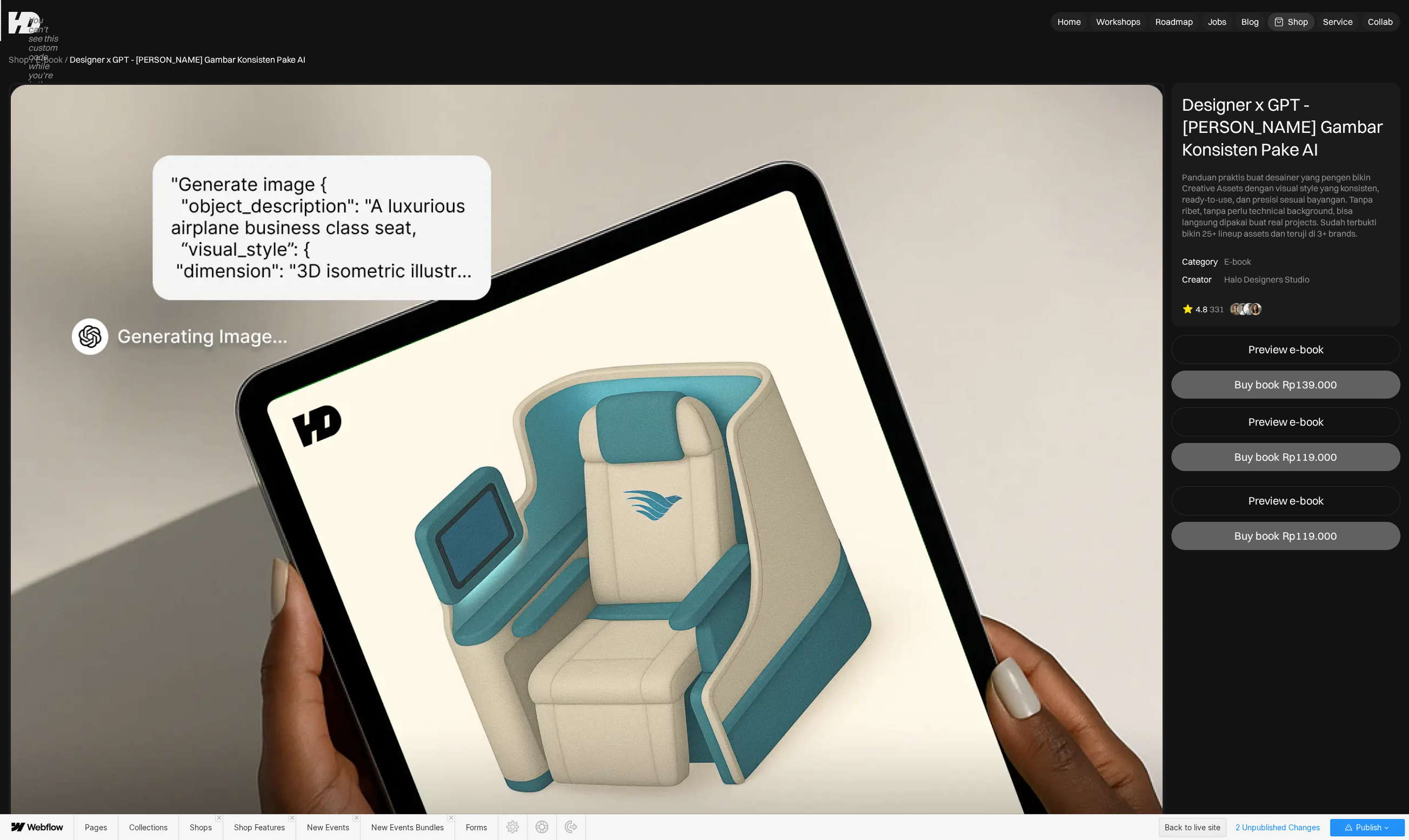
click at [1357, 817] on div "Pages Collections Shops Shop Features New Events New Events Bundles Forms Back …" at bounding box center [704, 827] width 1409 height 26
click at [1367, 823] on span "Publish" at bounding box center [1367, 827] width 28 height 16
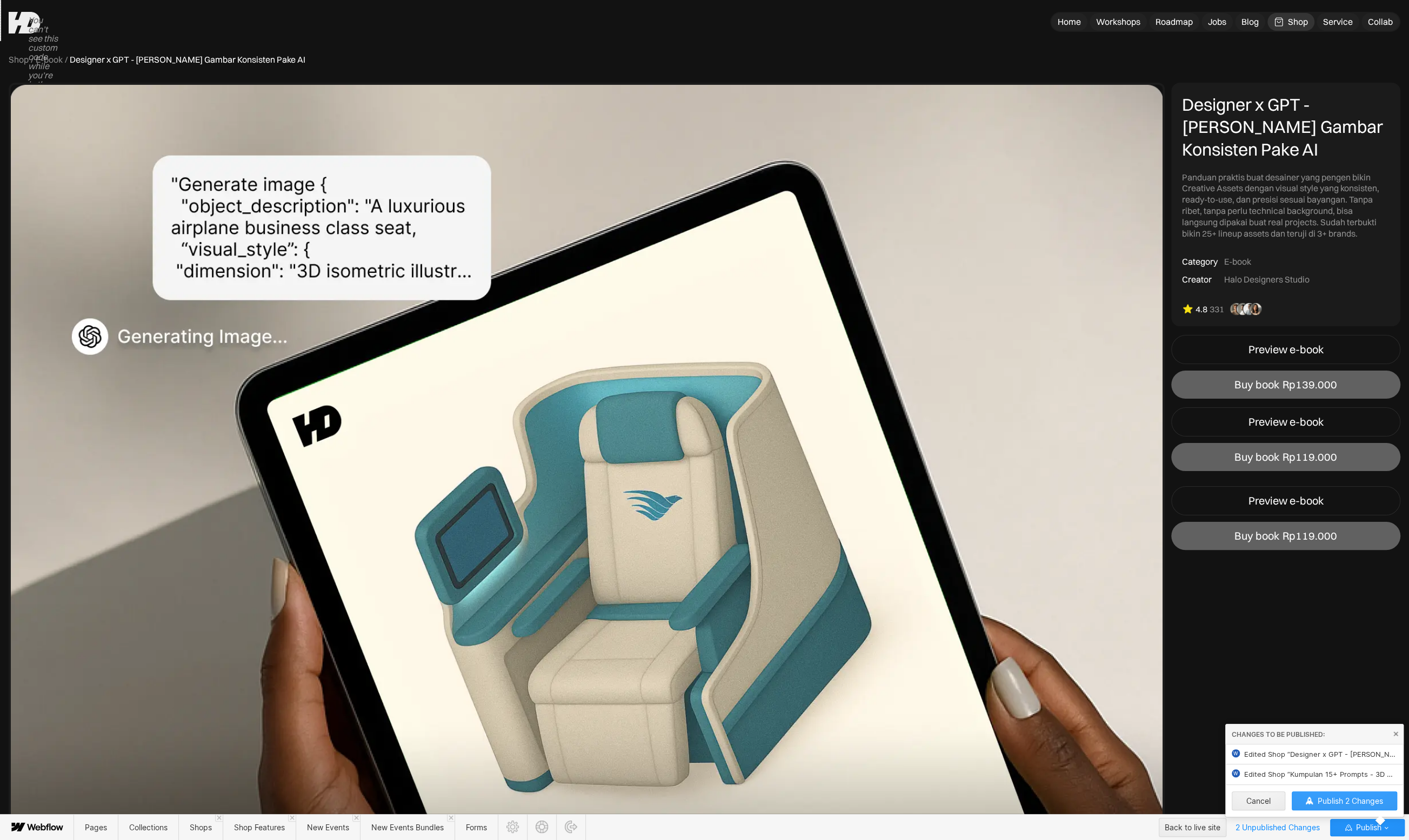
click at [1342, 800] on span "Publish 2 Changes" at bounding box center [1350, 801] width 66 height 9
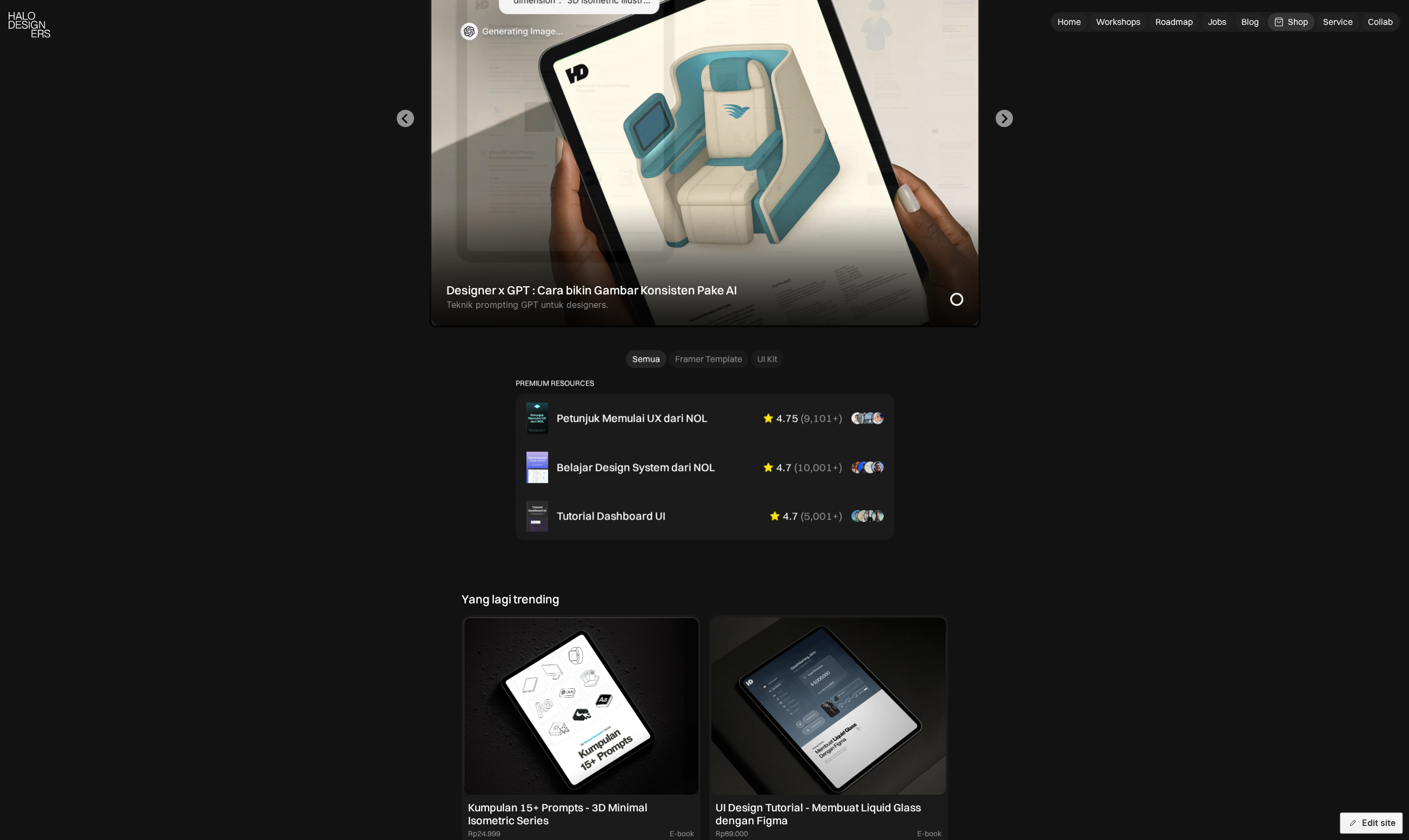
scroll to position [720, 0]
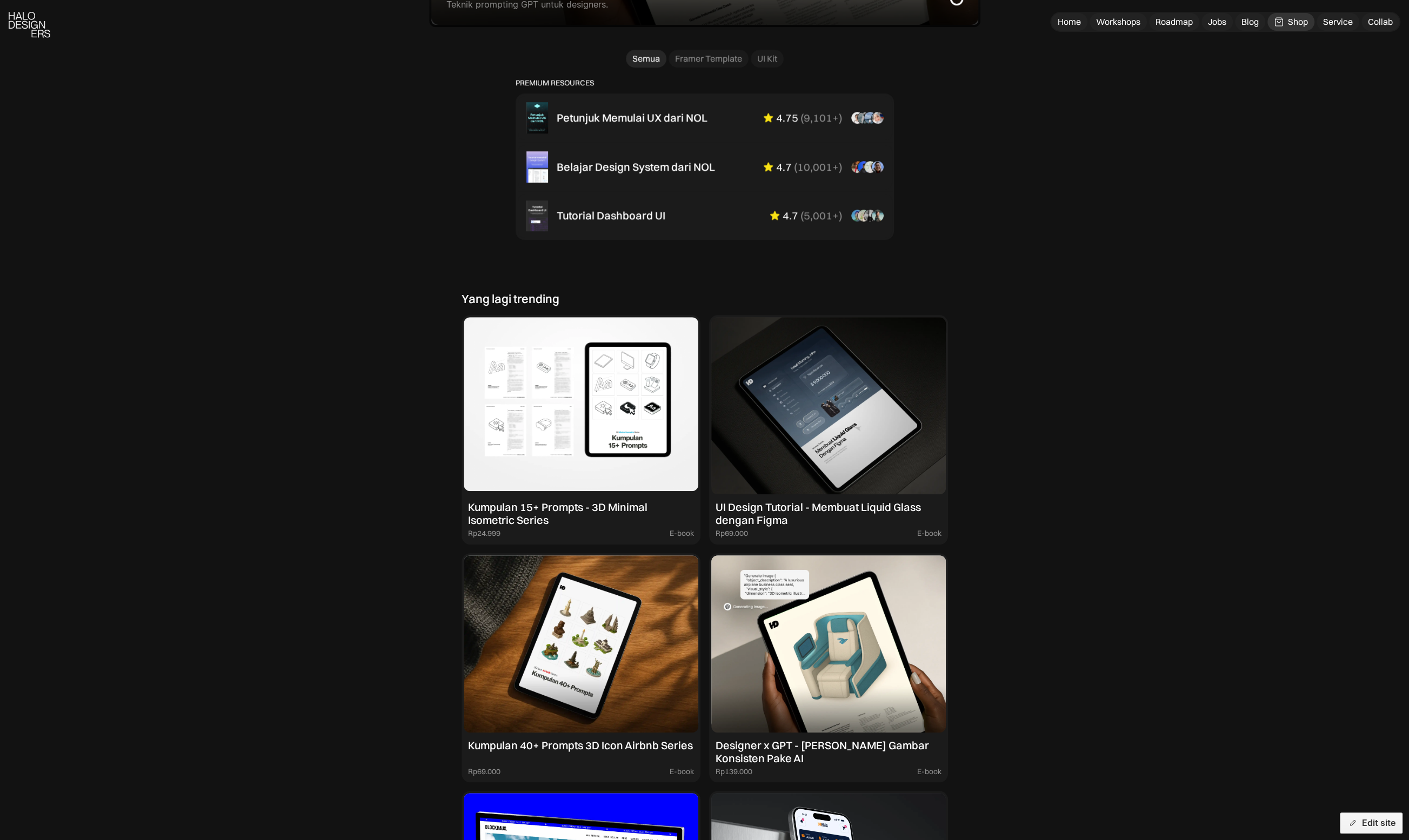
click at [608, 487] on img at bounding box center [581, 405] width 234 height 177
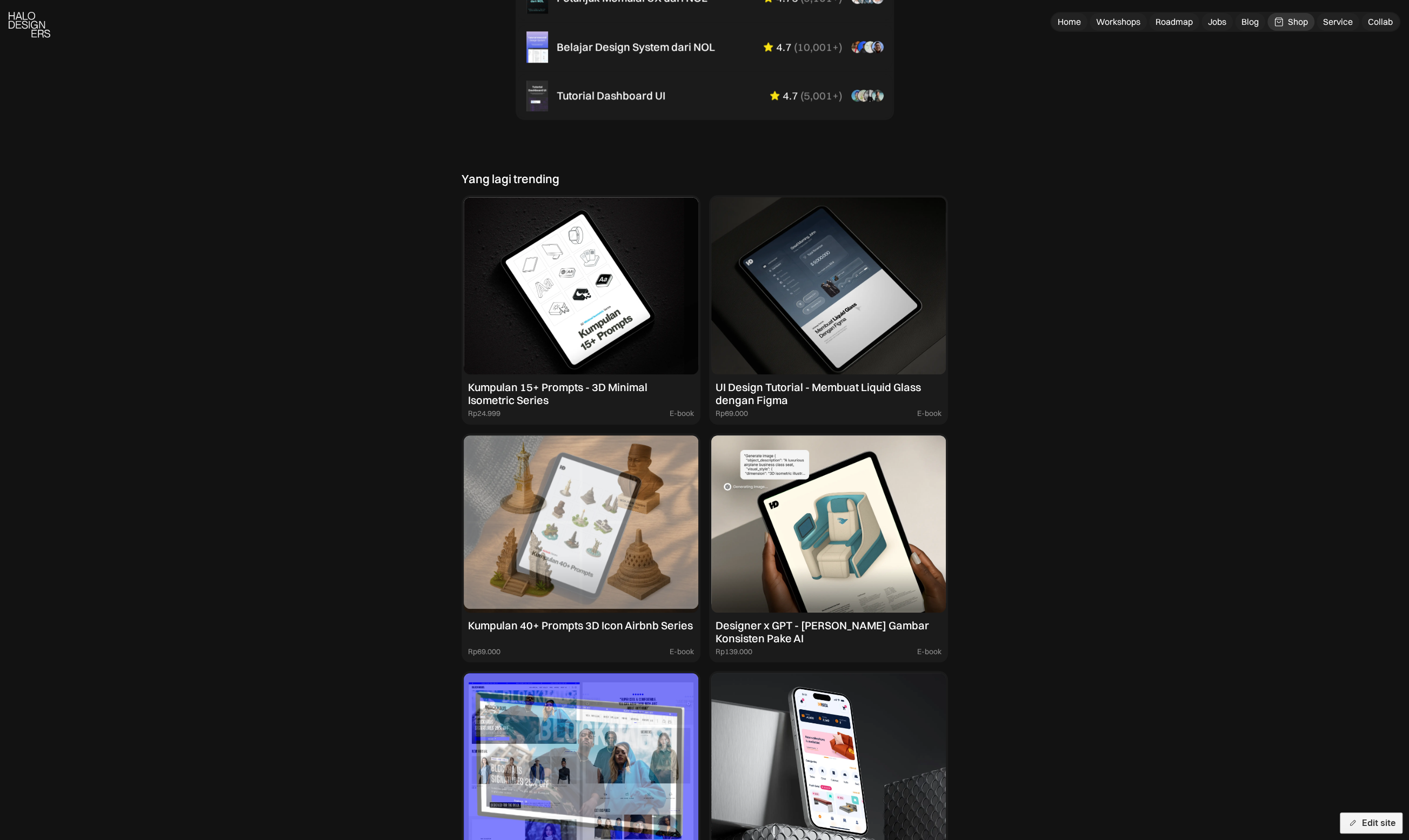
scroll to position [1080, 0]
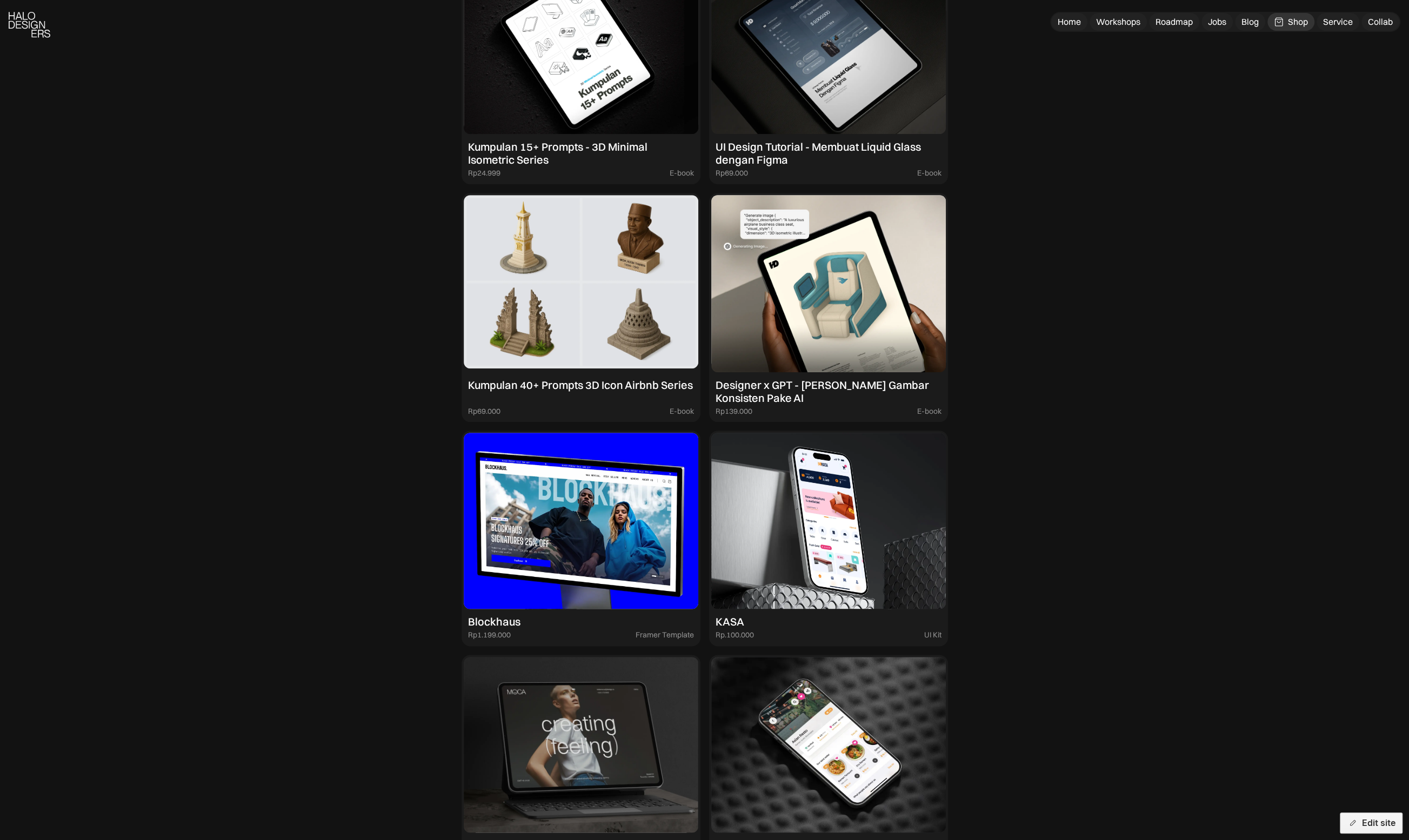
click at [586, 310] on img at bounding box center [581, 283] width 234 height 177
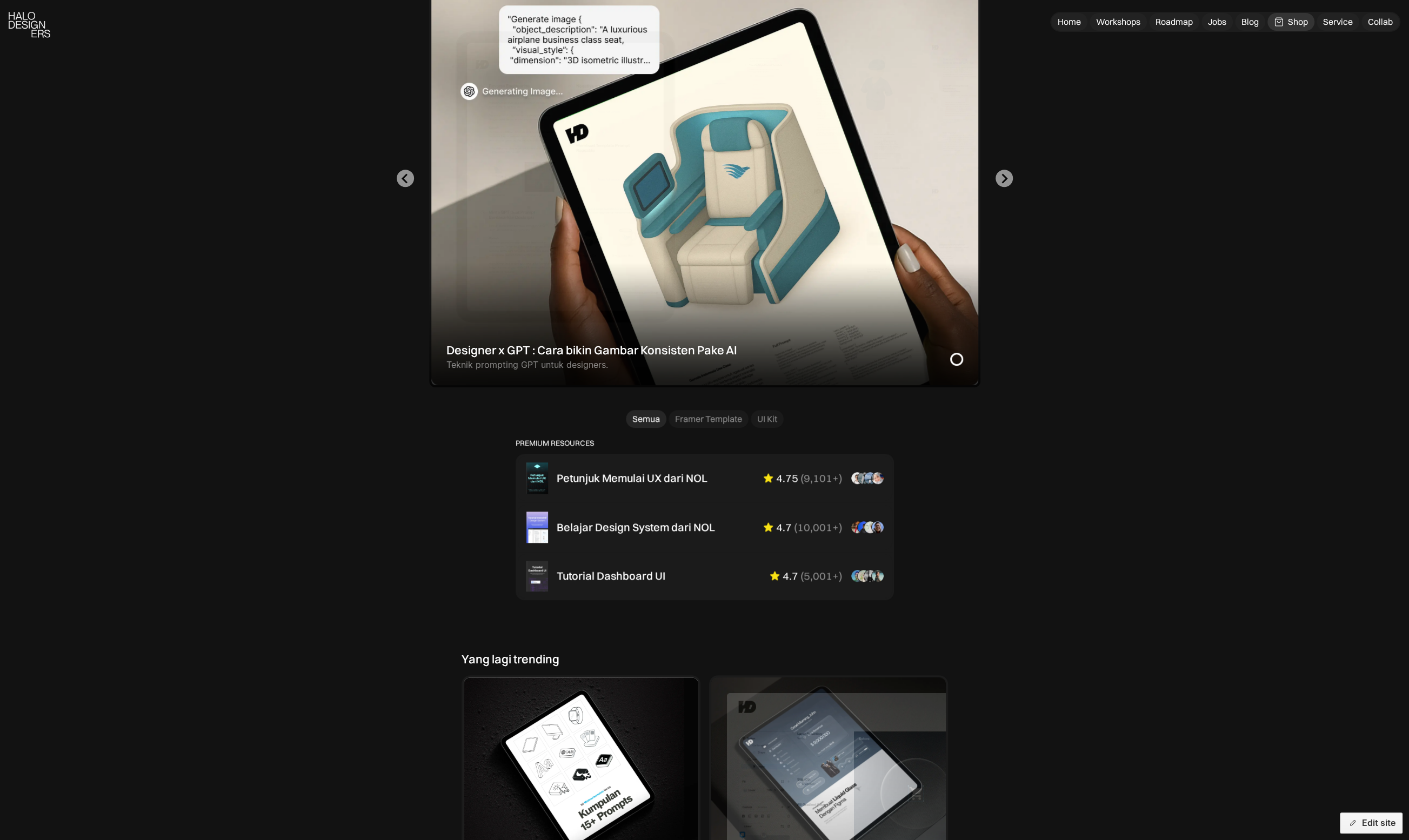
scroll to position [660, 0]
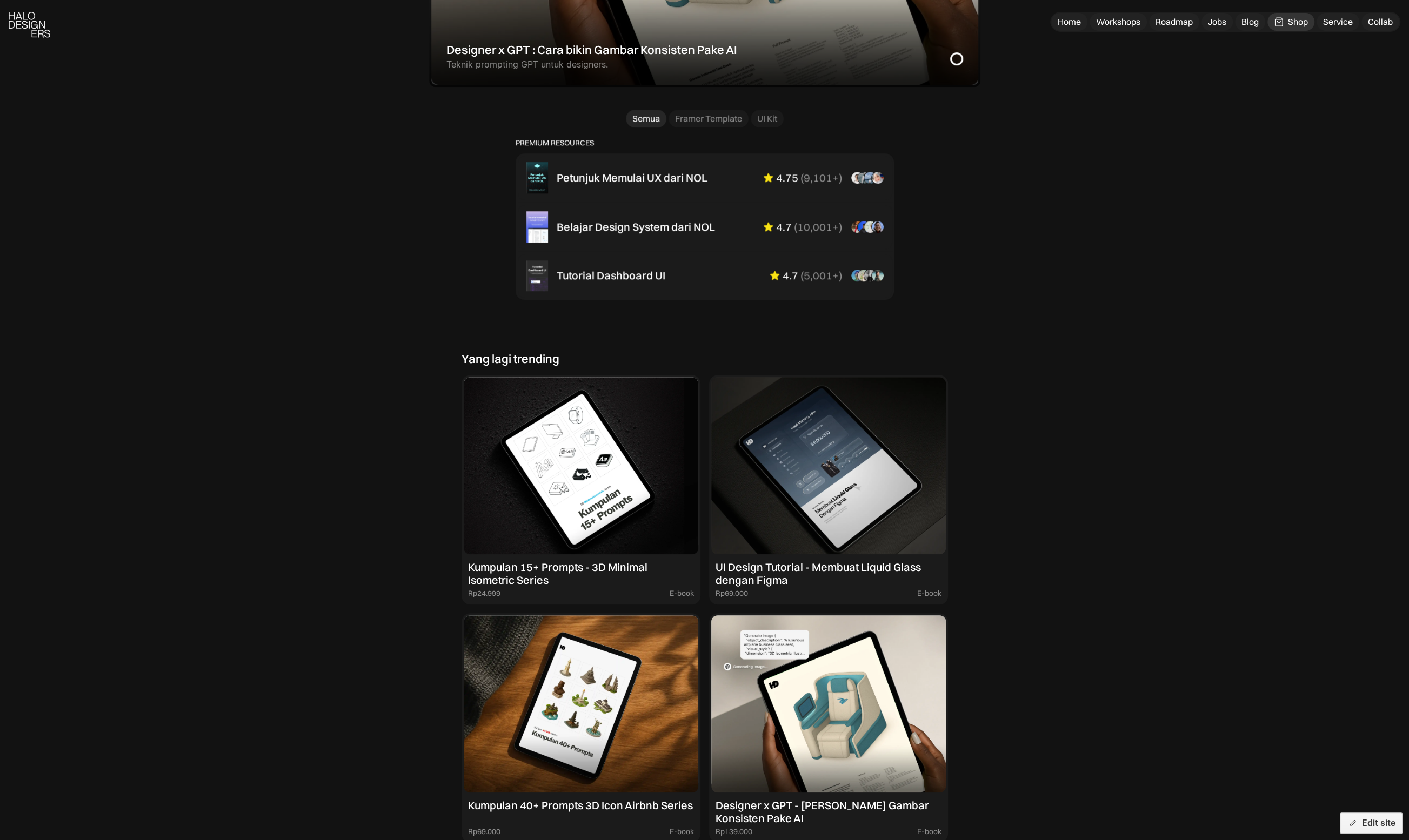
click at [806, 693] on img at bounding box center [828, 703] width 234 height 177
